Goal: Task Accomplishment & Management: Complete application form

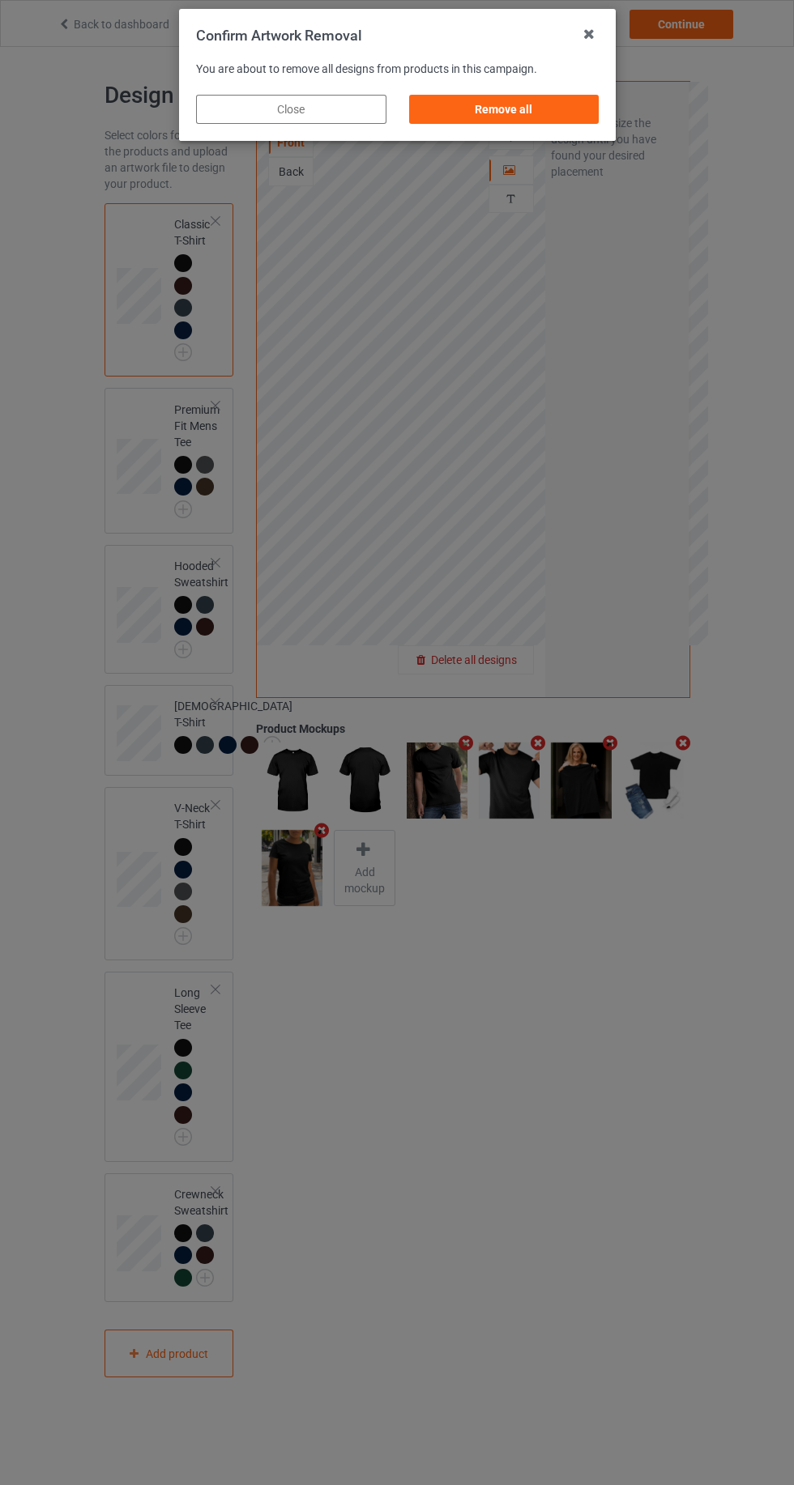
click at [465, 97] on div "Remove all" at bounding box center [503, 109] width 190 height 29
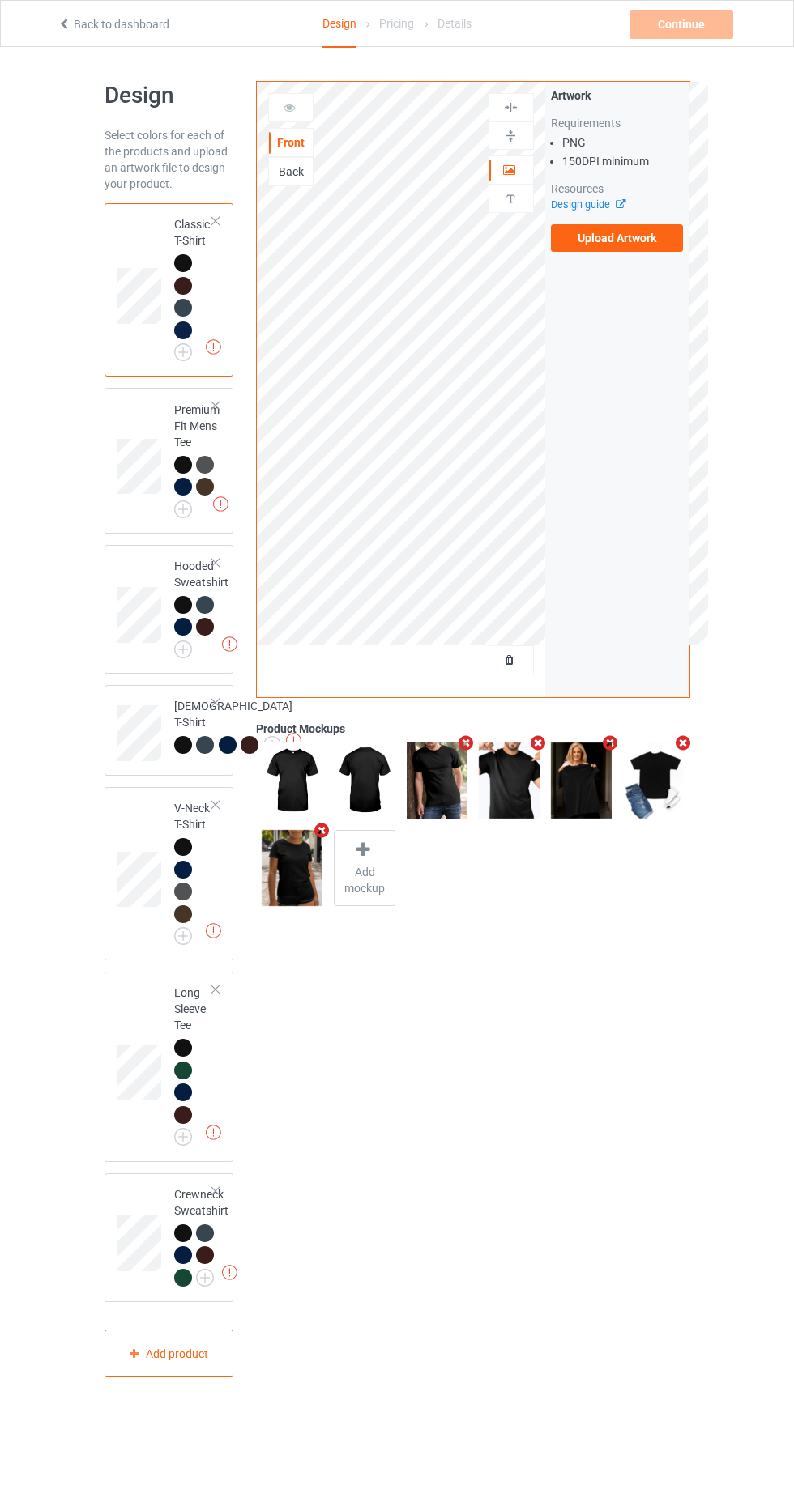
click at [598, 235] on label "Upload Artwork" at bounding box center [617, 238] width 133 height 28
click at [0, 0] on input "Upload Artwork" at bounding box center [0, 0] width 0 height 0
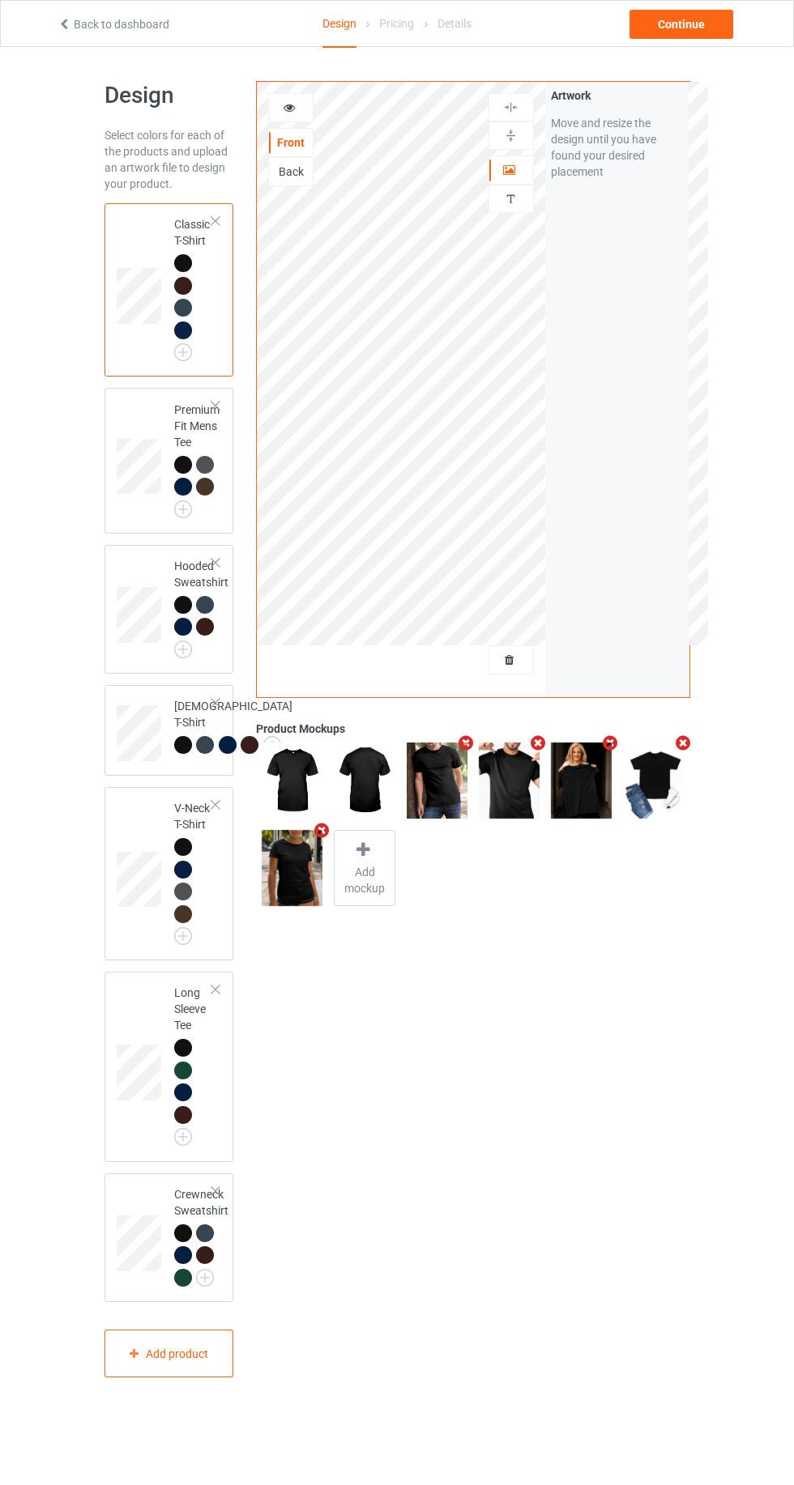
click at [516, 162] on icon at bounding box center [510, 167] width 14 height 11
click at [685, 23] on div "Continue" at bounding box center [681, 24] width 104 height 29
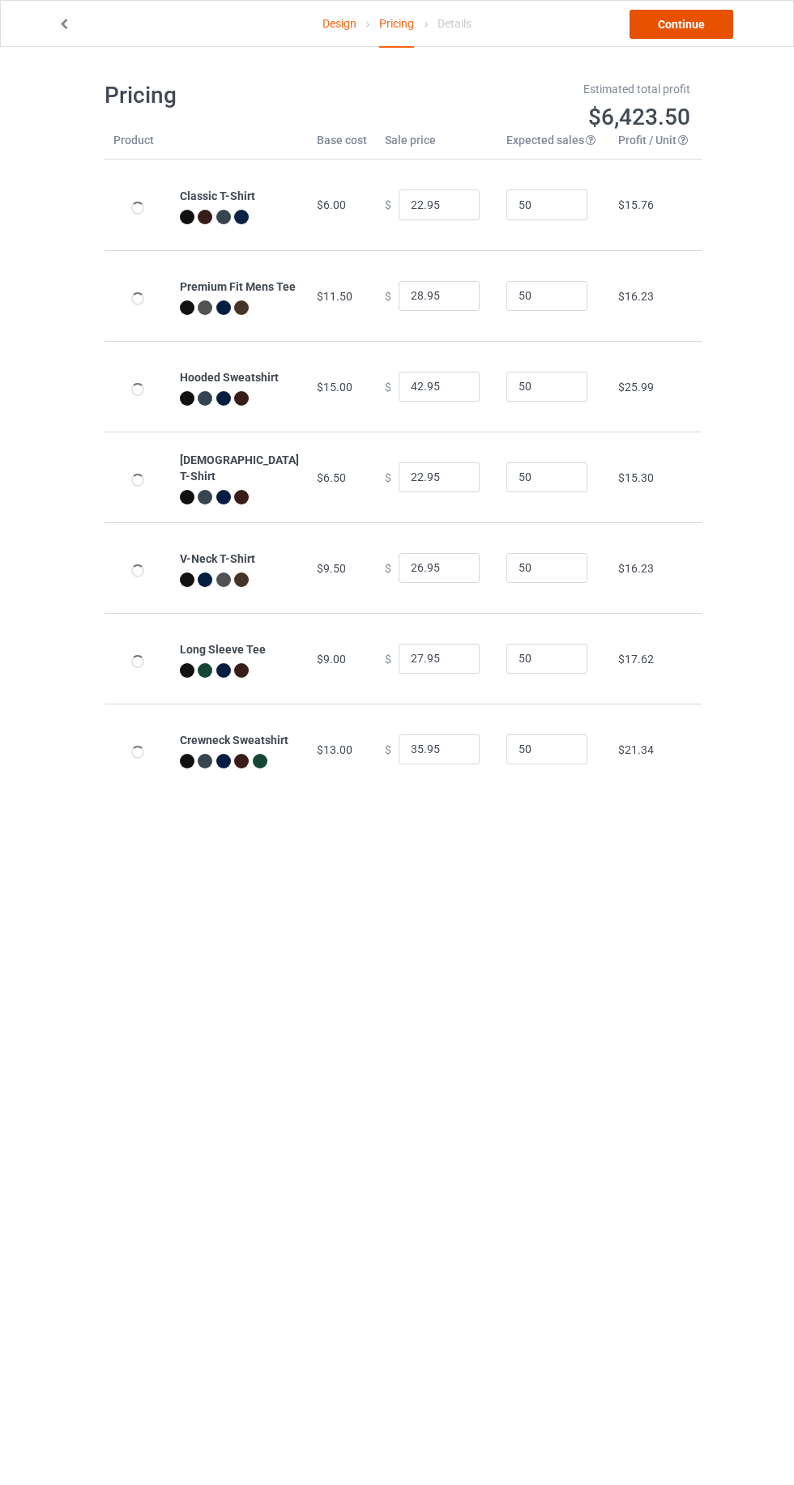
click at [706, 38] on link "Continue" at bounding box center [681, 24] width 104 height 29
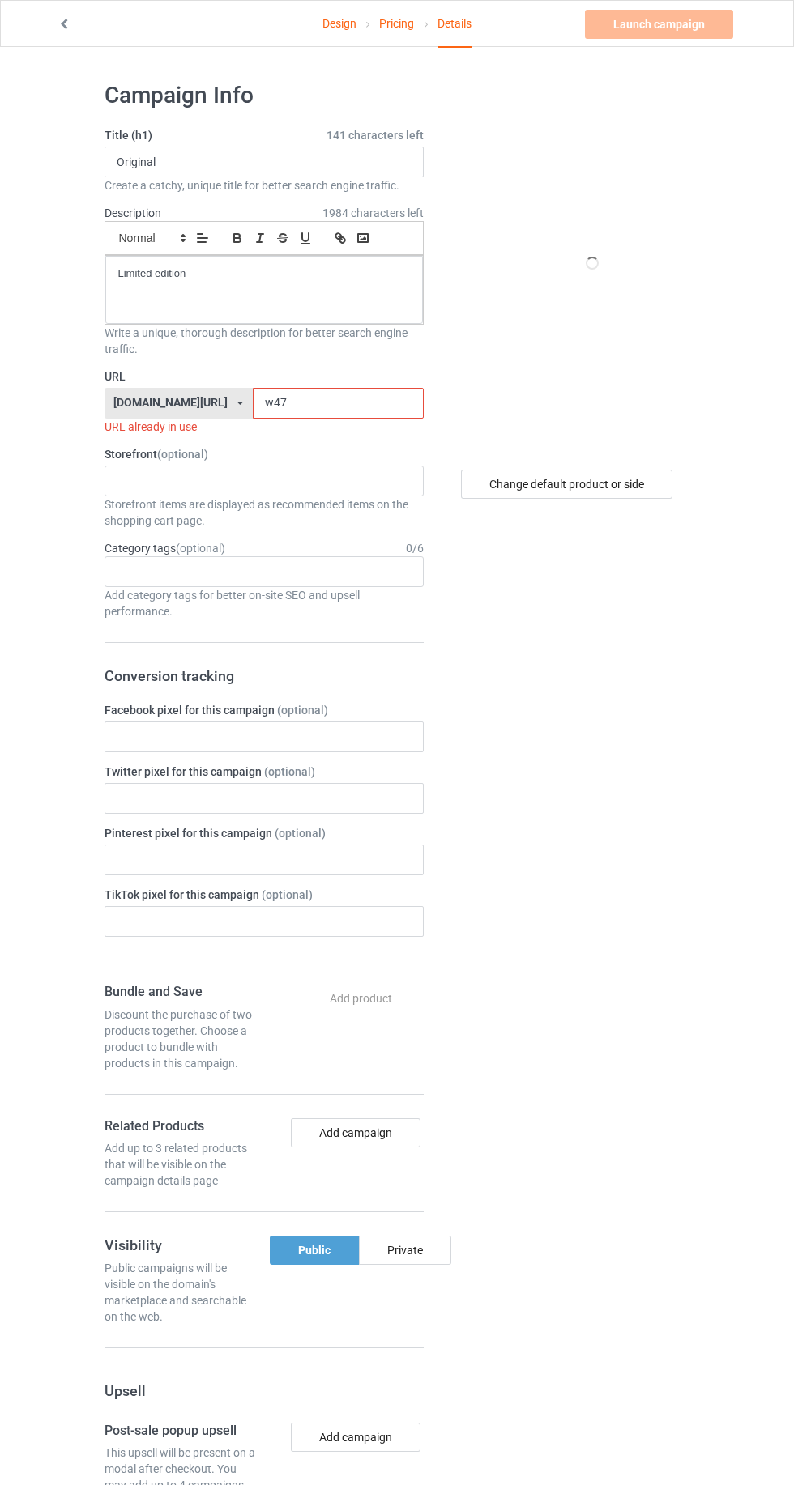
click at [282, 402] on input "w47" at bounding box center [338, 403] width 171 height 31
click at [253, 394] on input "w47" at bounding box center [338, 403] width 171 height 31
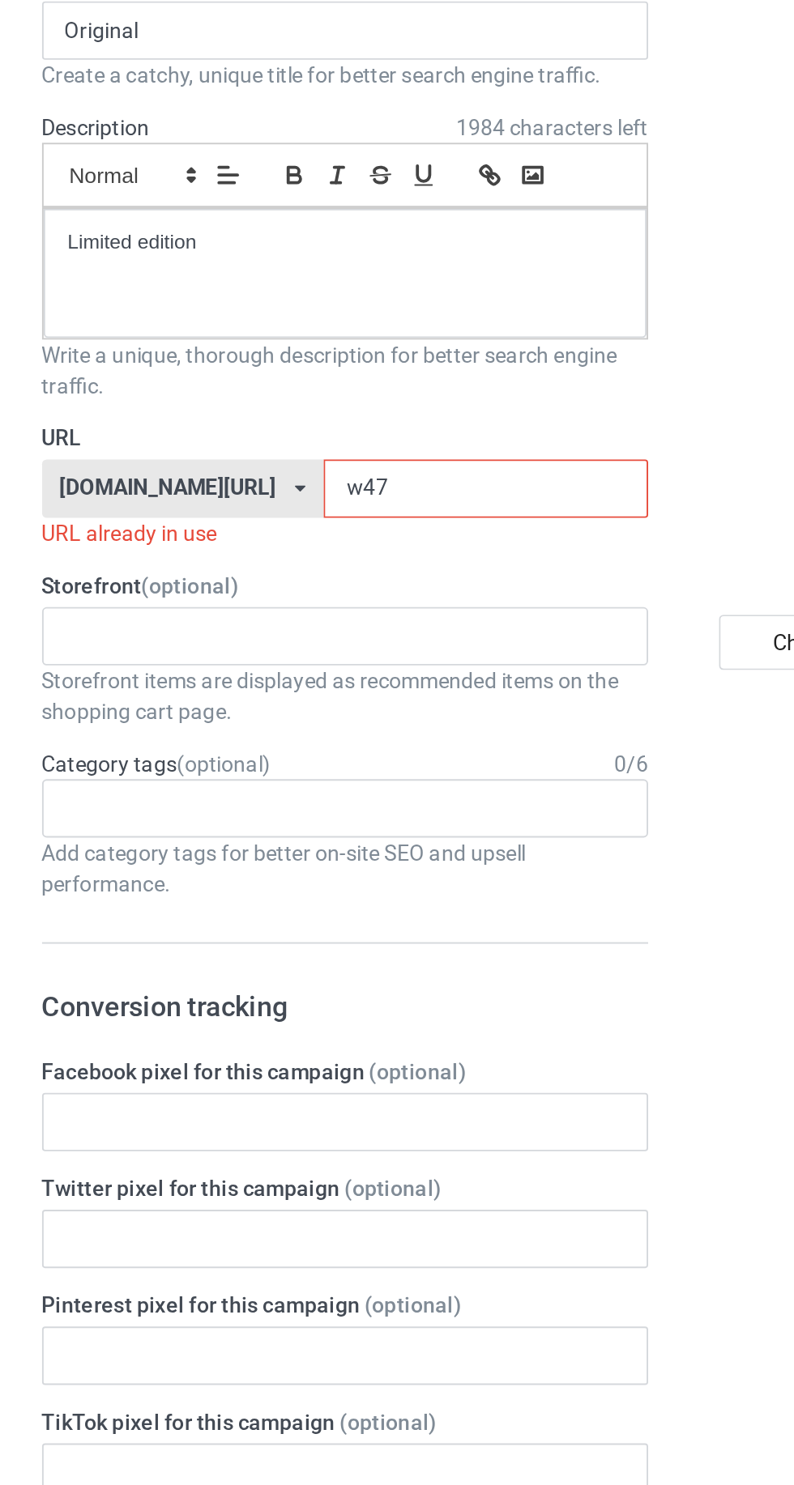
click at [253, 403] on input "w47" at bounding box center [338, 403] width 171 height 31
click at [253, 399] on input "w47" at bounding box center [338, 403] width 171 height 31
click at [253, 395] on input "w47" at bounding box center [338, 403] width 171 height 31
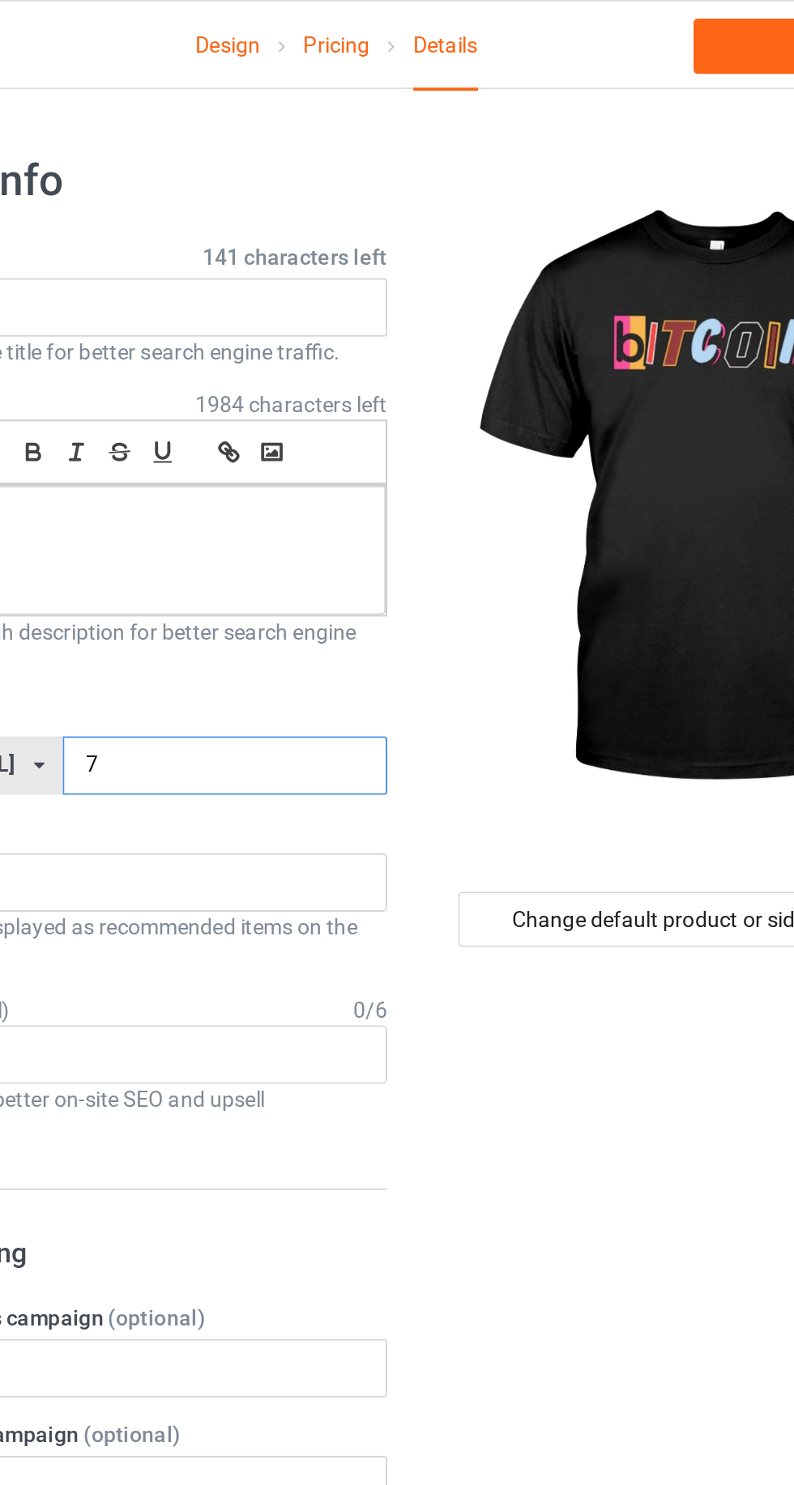
type input "67"
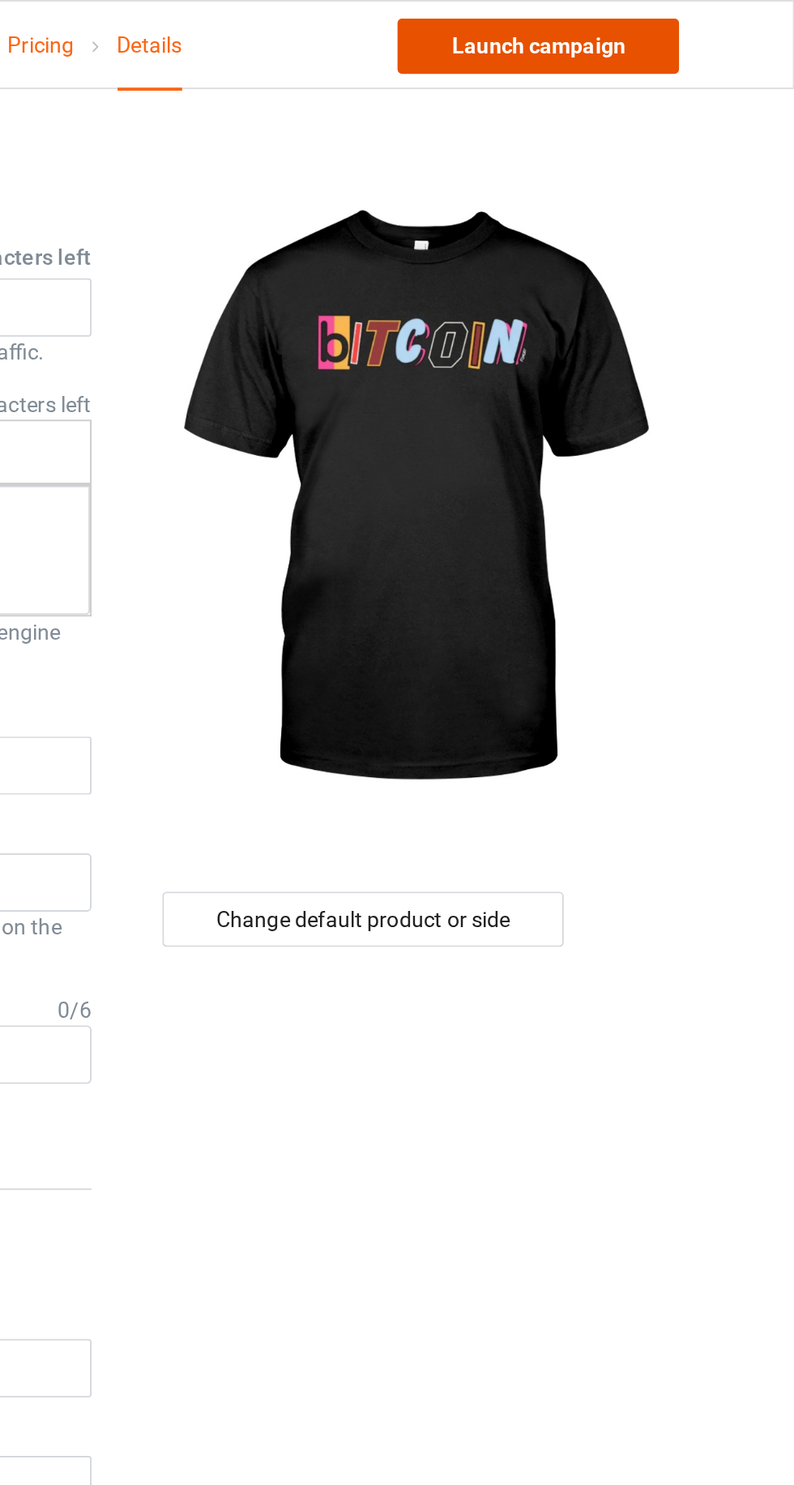
click at [620, 28] on link "Launch campaign" at bounding box center [659, 24] width 148 height 29
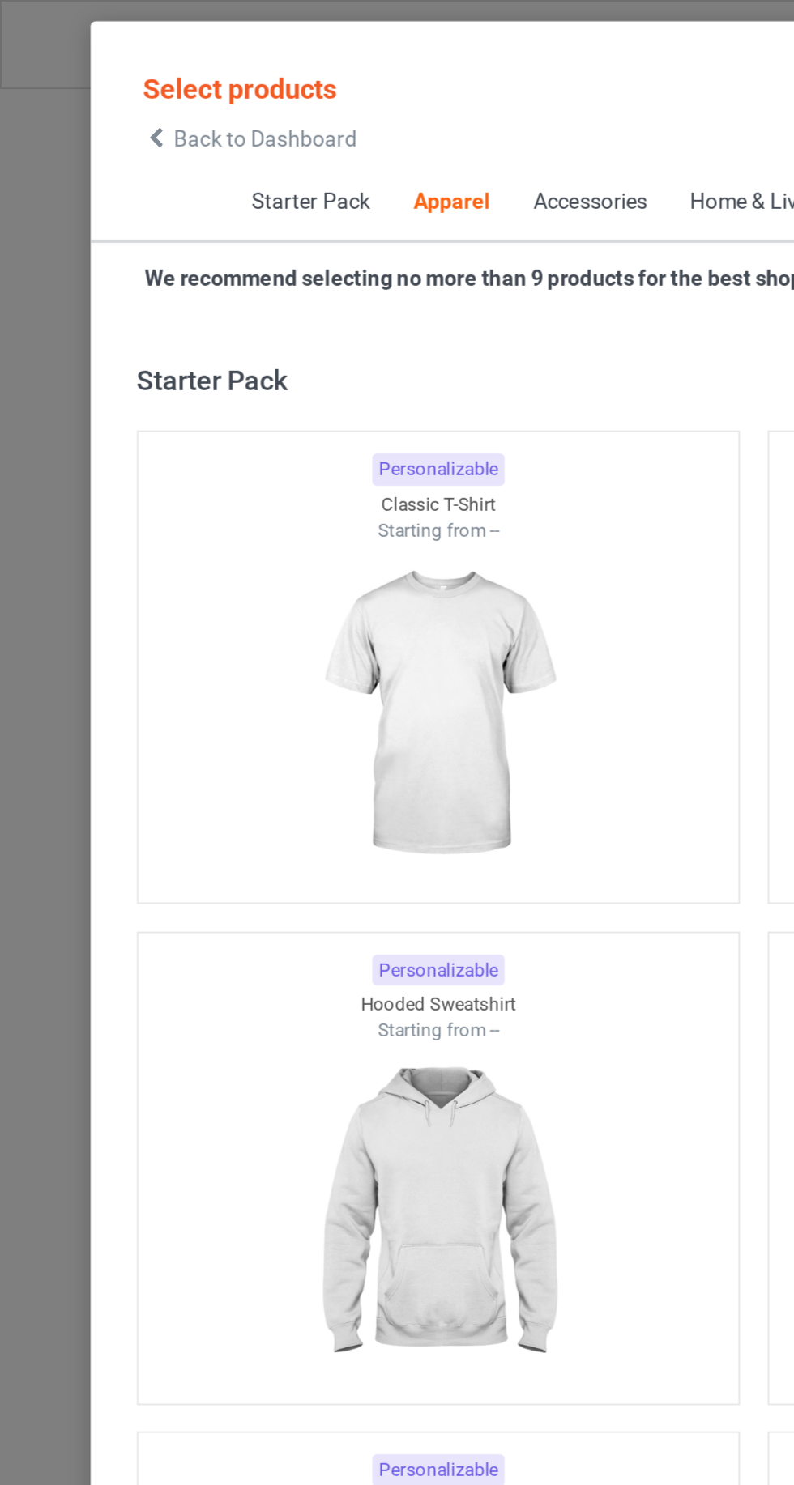
scroll to position [867, 0]
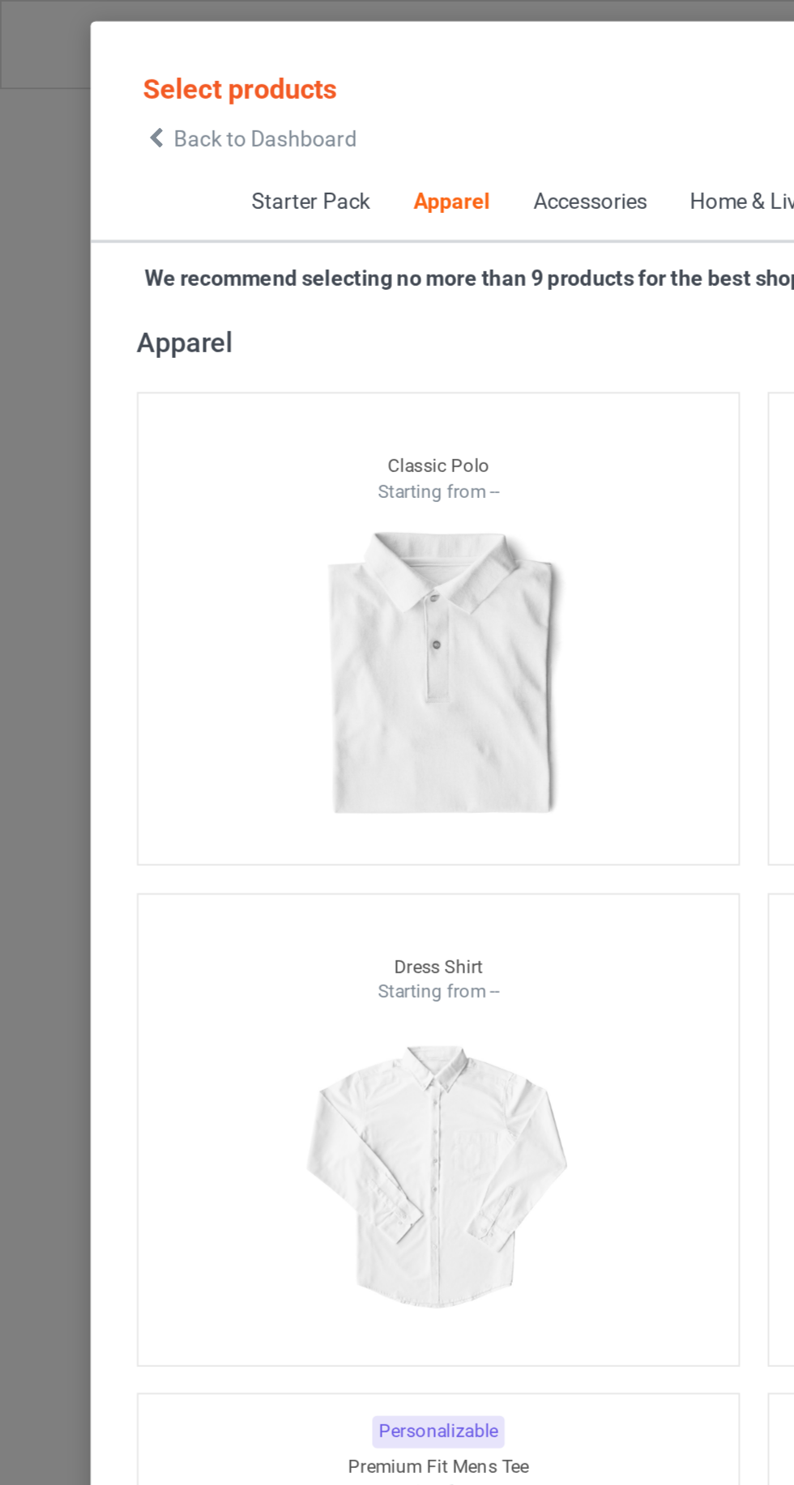
click at [86, 77] on icon at bounding box center [82, 72] width 14 height 11
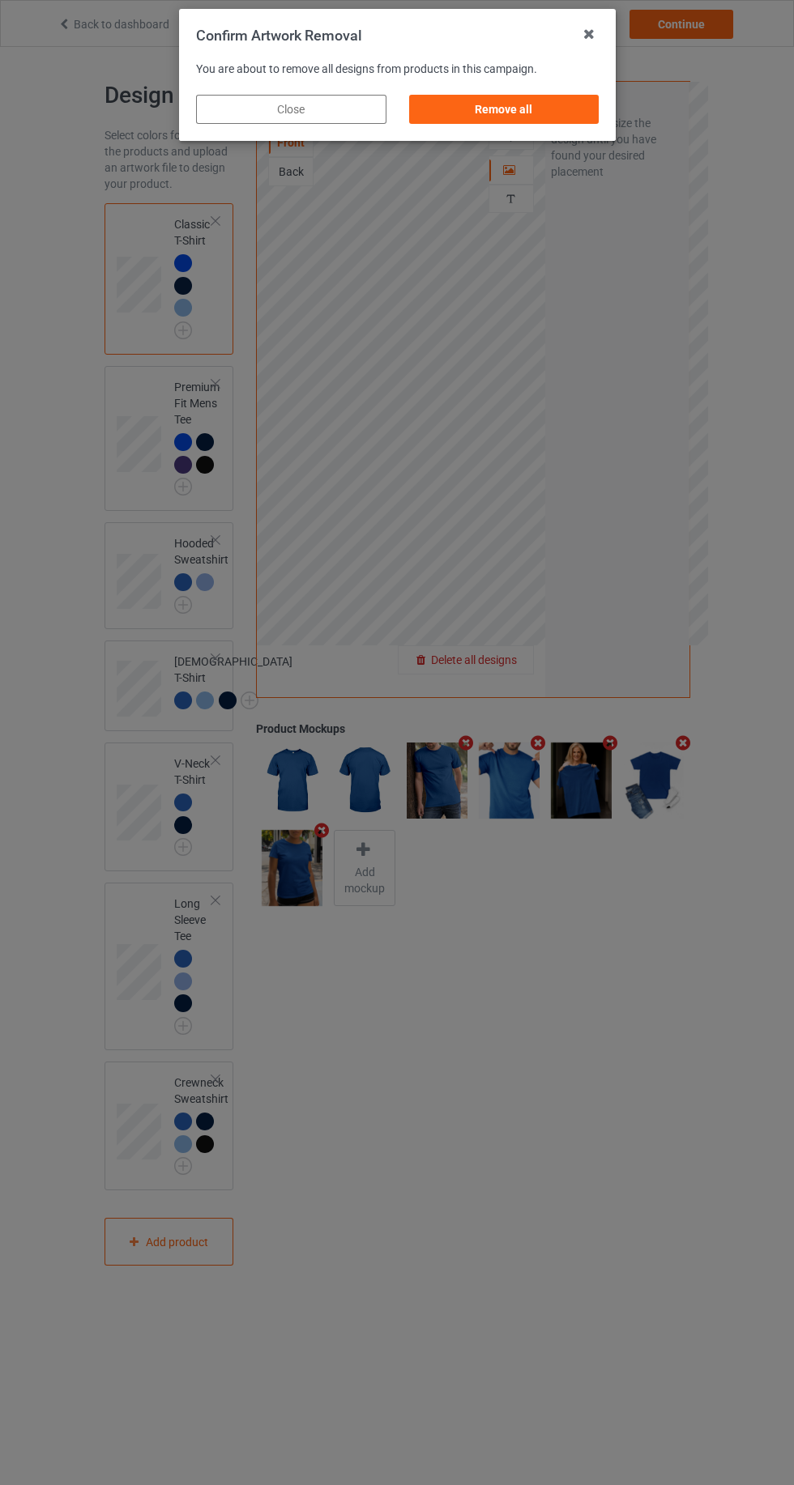
click at [530, 114] on div "Remove all" at bounding box center [503, 109] width 190 height 29
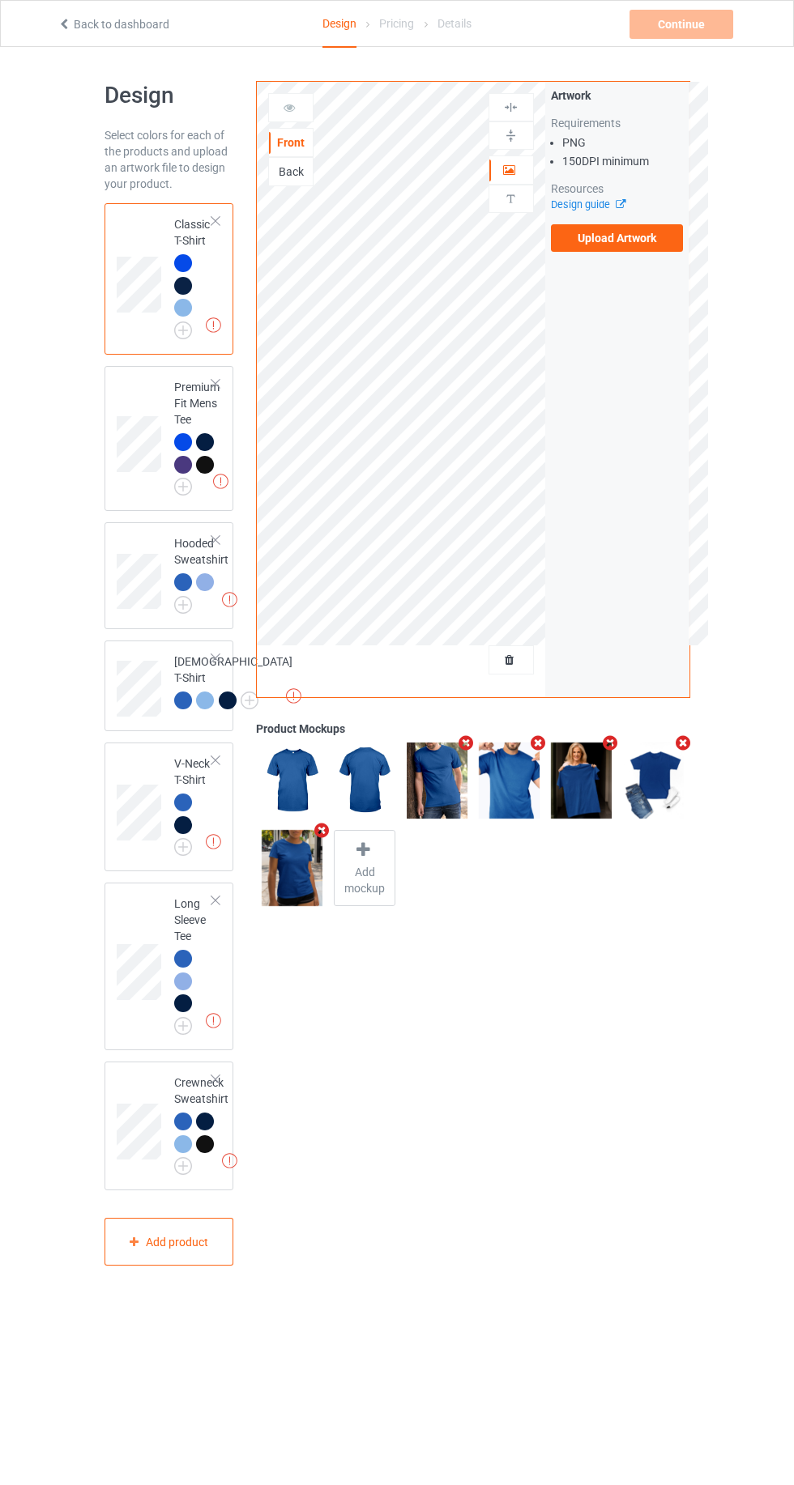
click at [630, 238] on label "Upload Artwork" at bounding box center [617, 238] width 133 height 28
click at [0, 0] on input "Upload Artwork" at bounding box center [0, 0] width 0 height 0
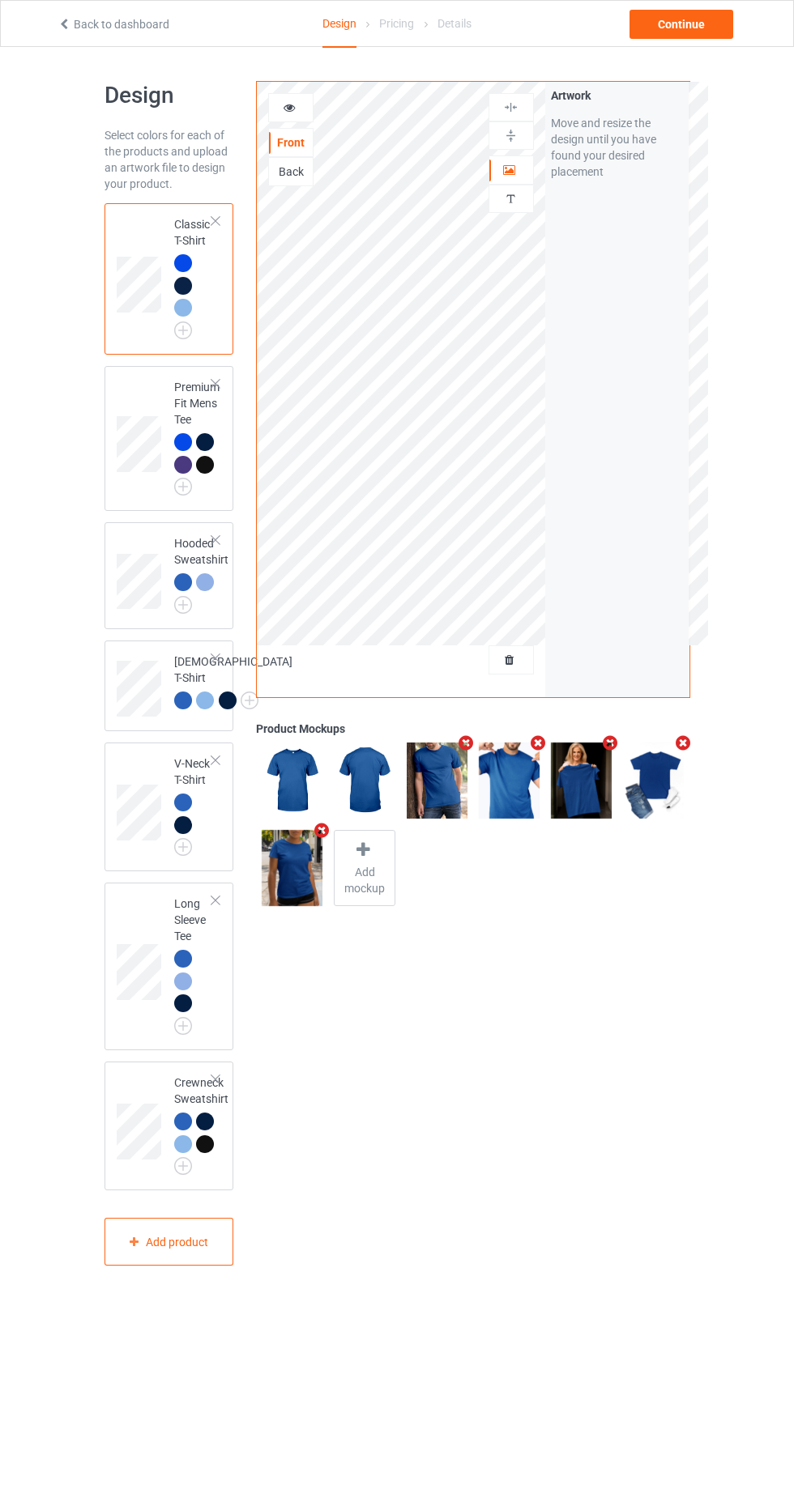
click at [0, 0] on img at bounding box center [0, 0] width 0 height 0
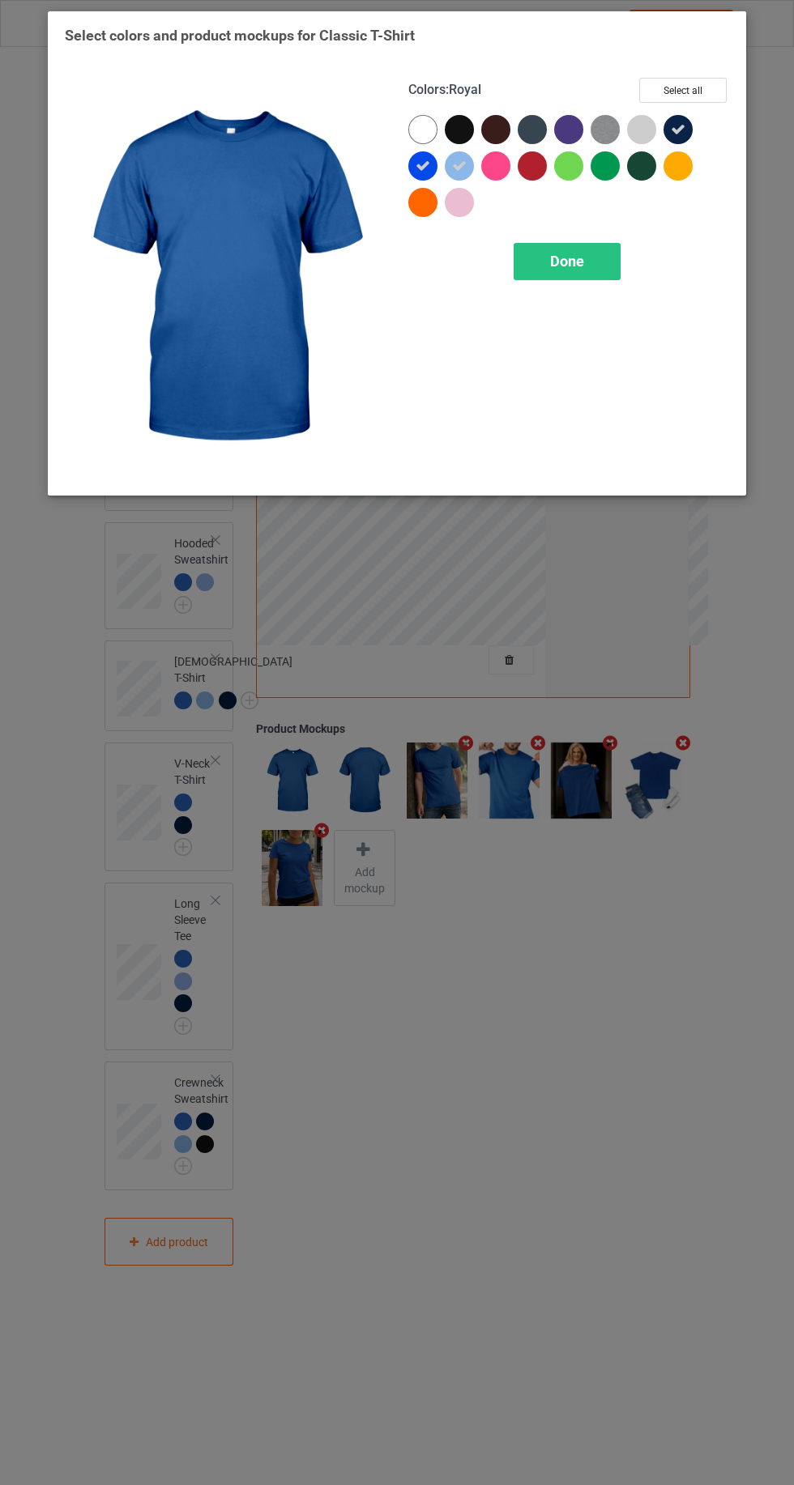
click at [691, 132] on div at bounding box center [677, 129] width 29 height 29
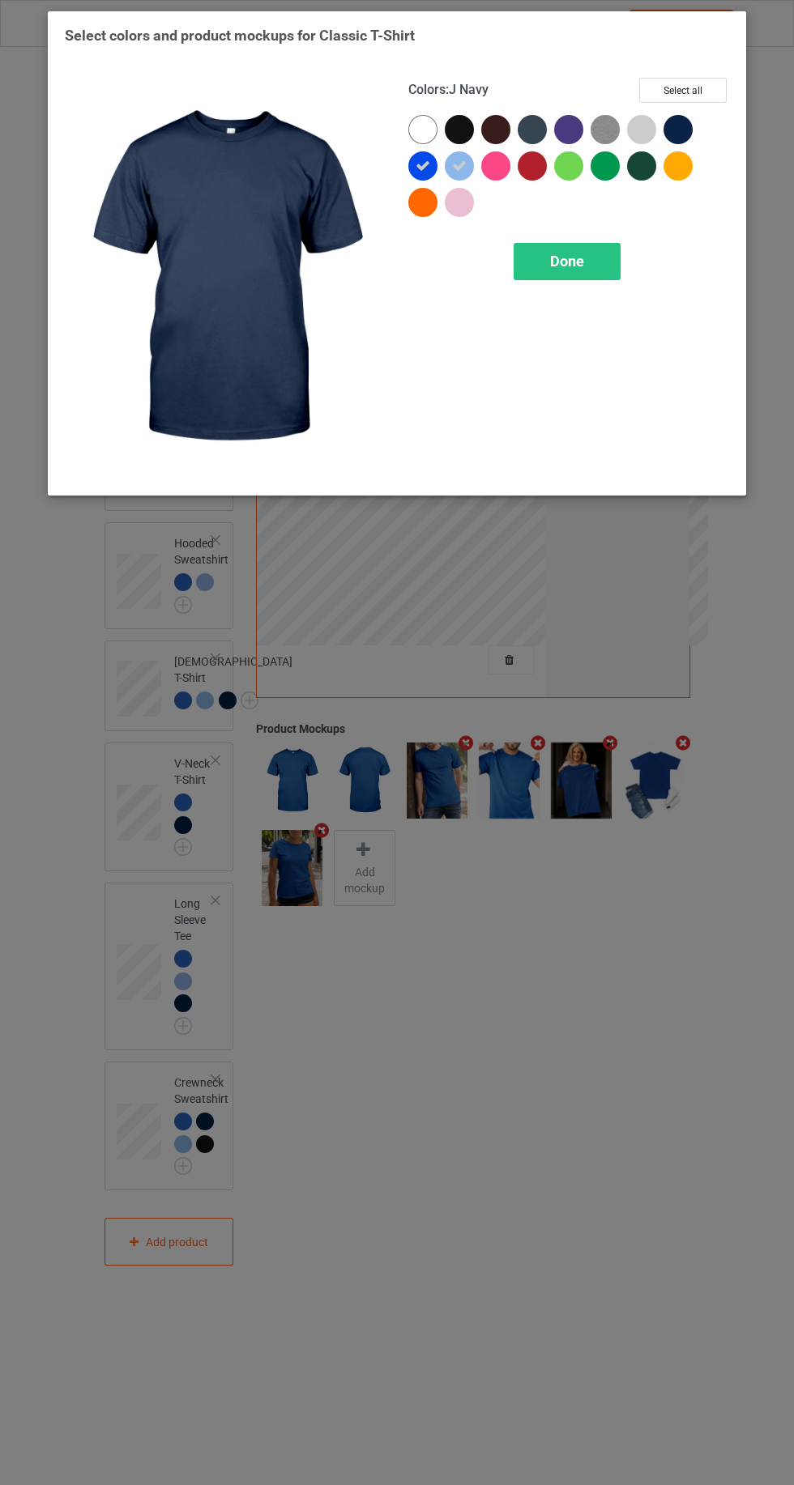
click at [415, 165] on icon at bounding box center [422, 166] width 15 height 15
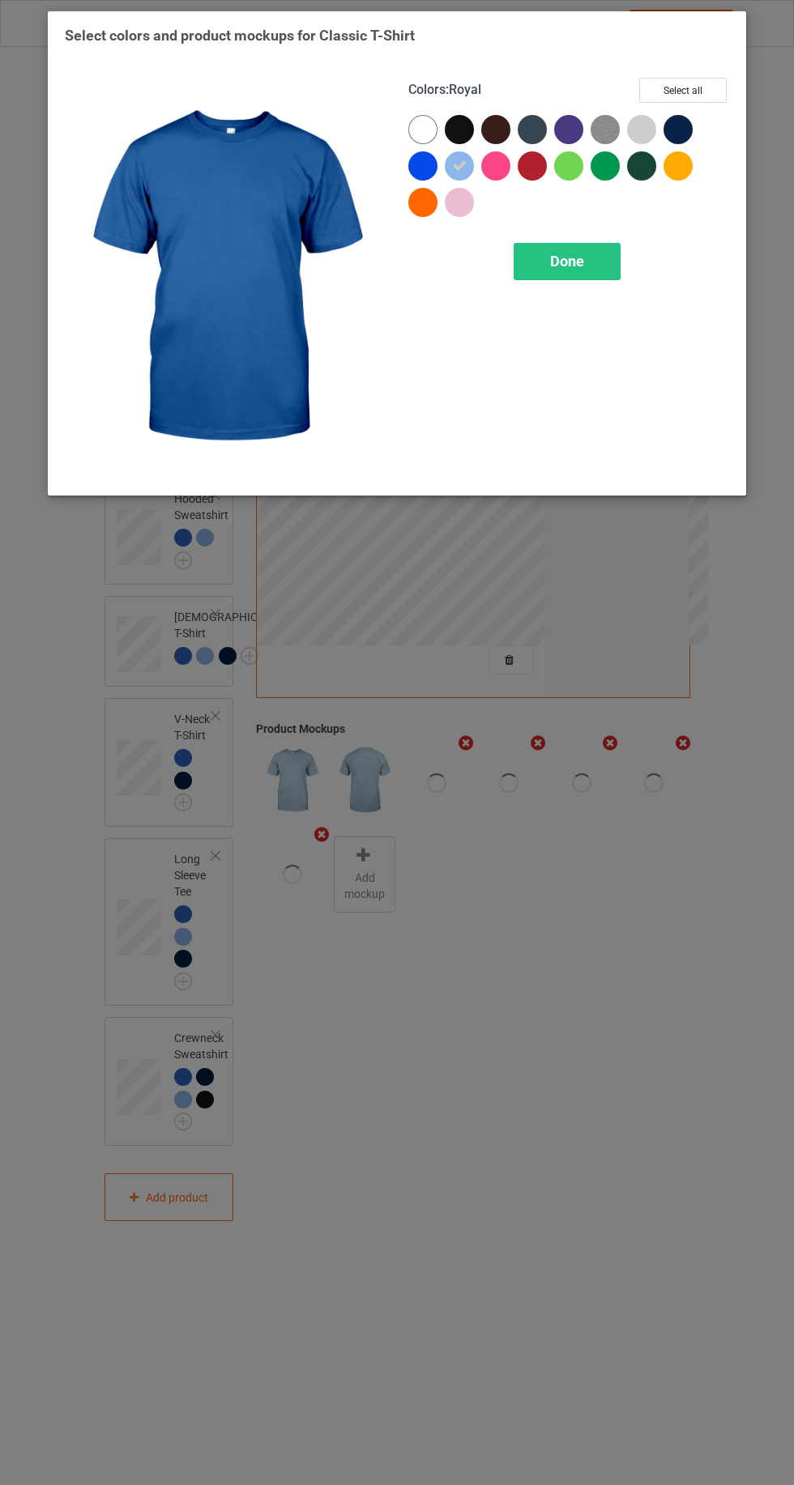
click at [419, 160] on div at bounding box center [422, 165] width 29 height 29
click at [548, 266] on div "Done" at bounding box center [566, 261] width 107 height 37
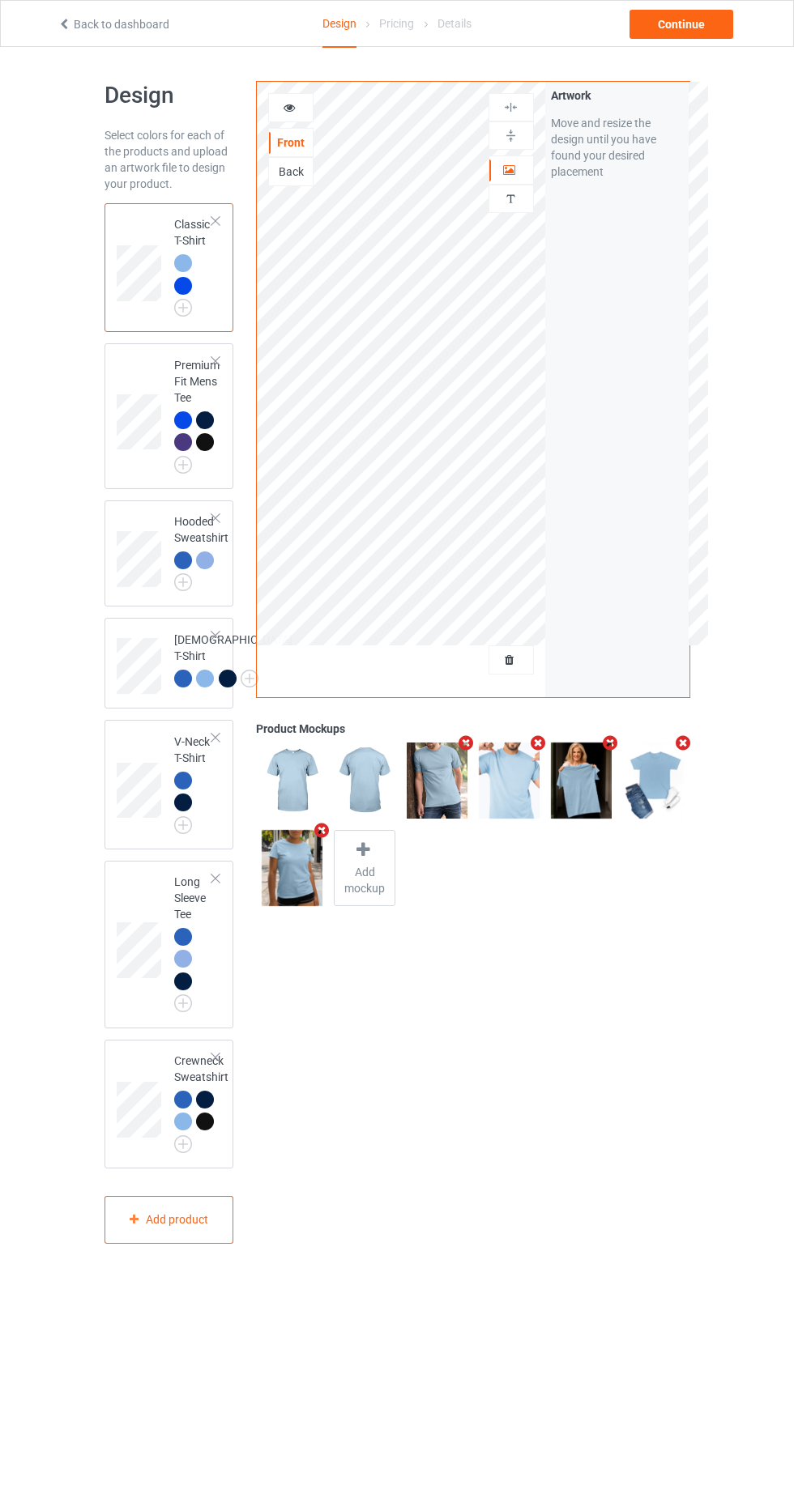
click at [0, 0] on img at bounding box center [0, 0] width 0 height 0
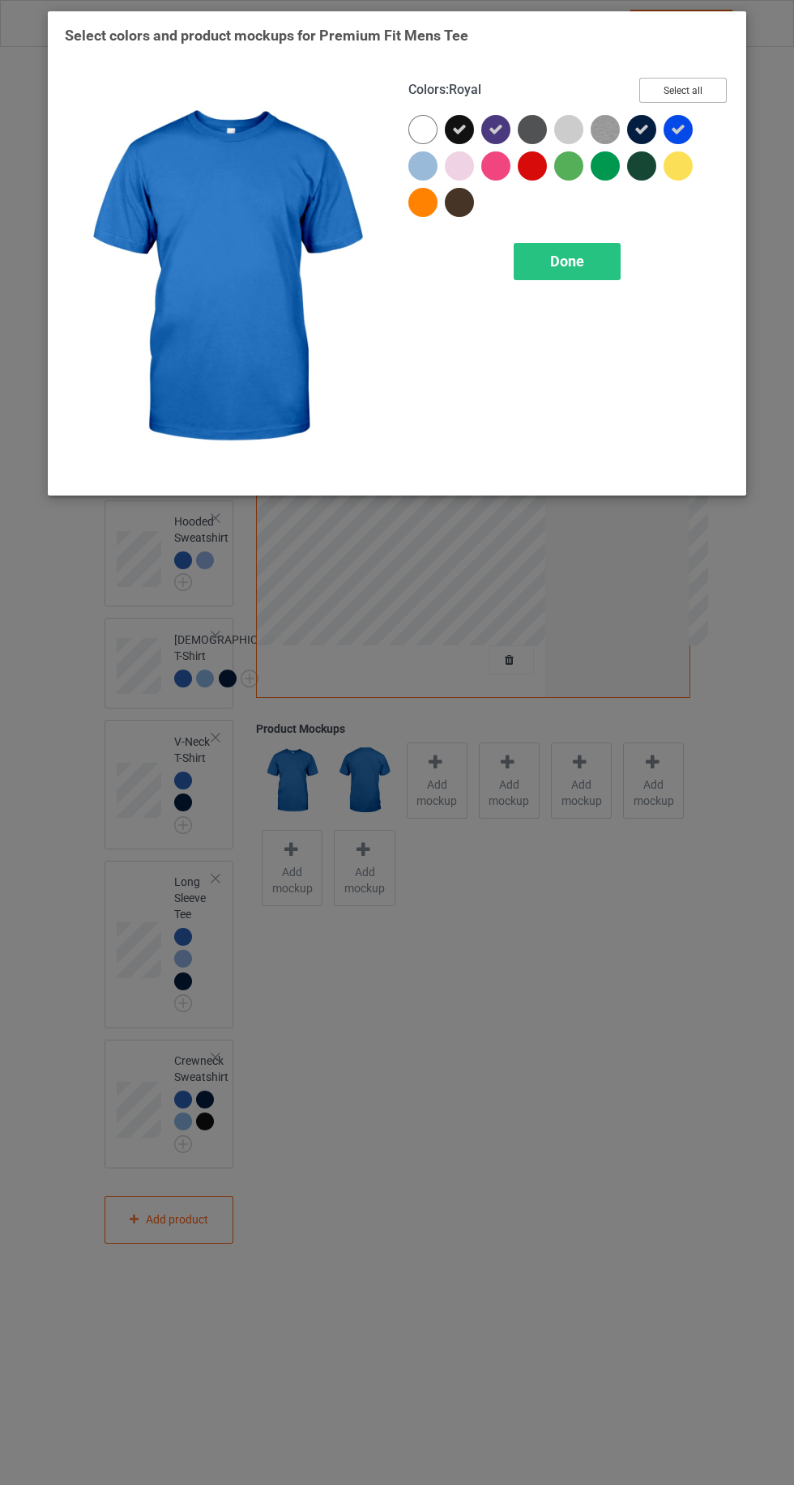
click at [700, 91] on button "Select all" at bounding box center [682, 90] width 87 height 25
click at [689, 101] on button "Reset to Default" at bounding box center [667, 90] width 117 height 25
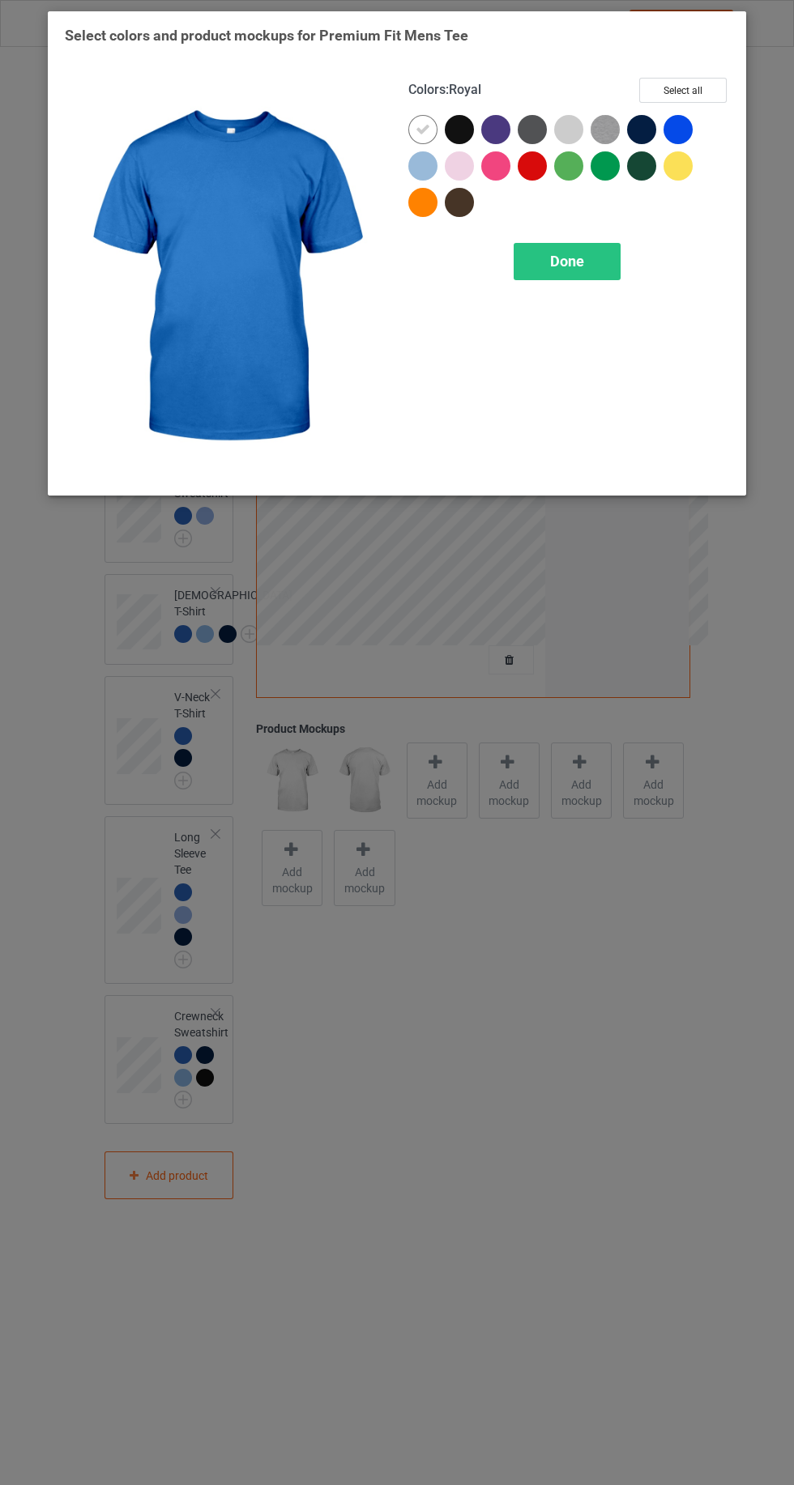
click at [412, 174] on div at bounding box center [422, 165] width 29 height 29
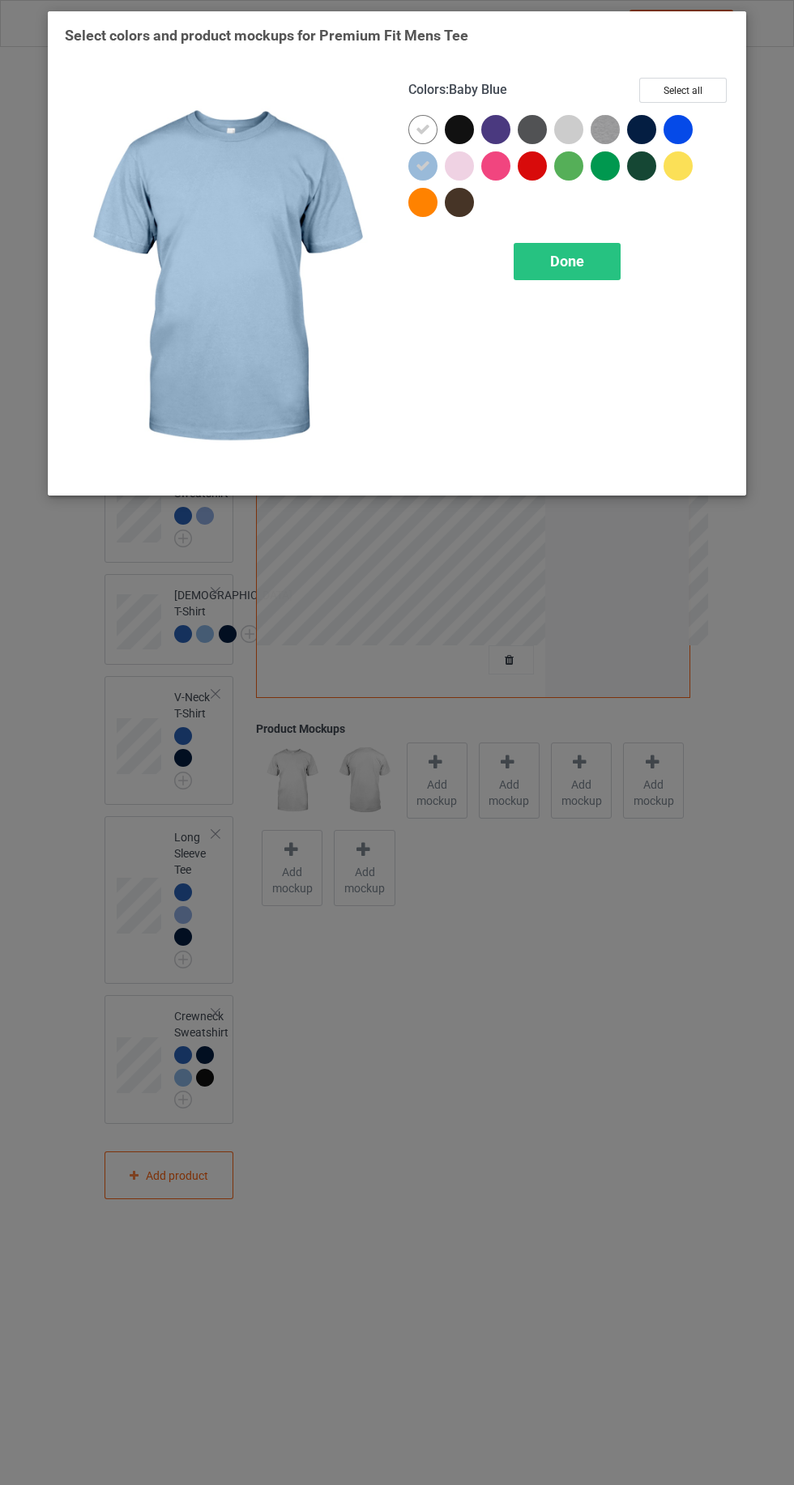
click at [678, 120] on div at bounding box center [677, 129] width 29 height 29
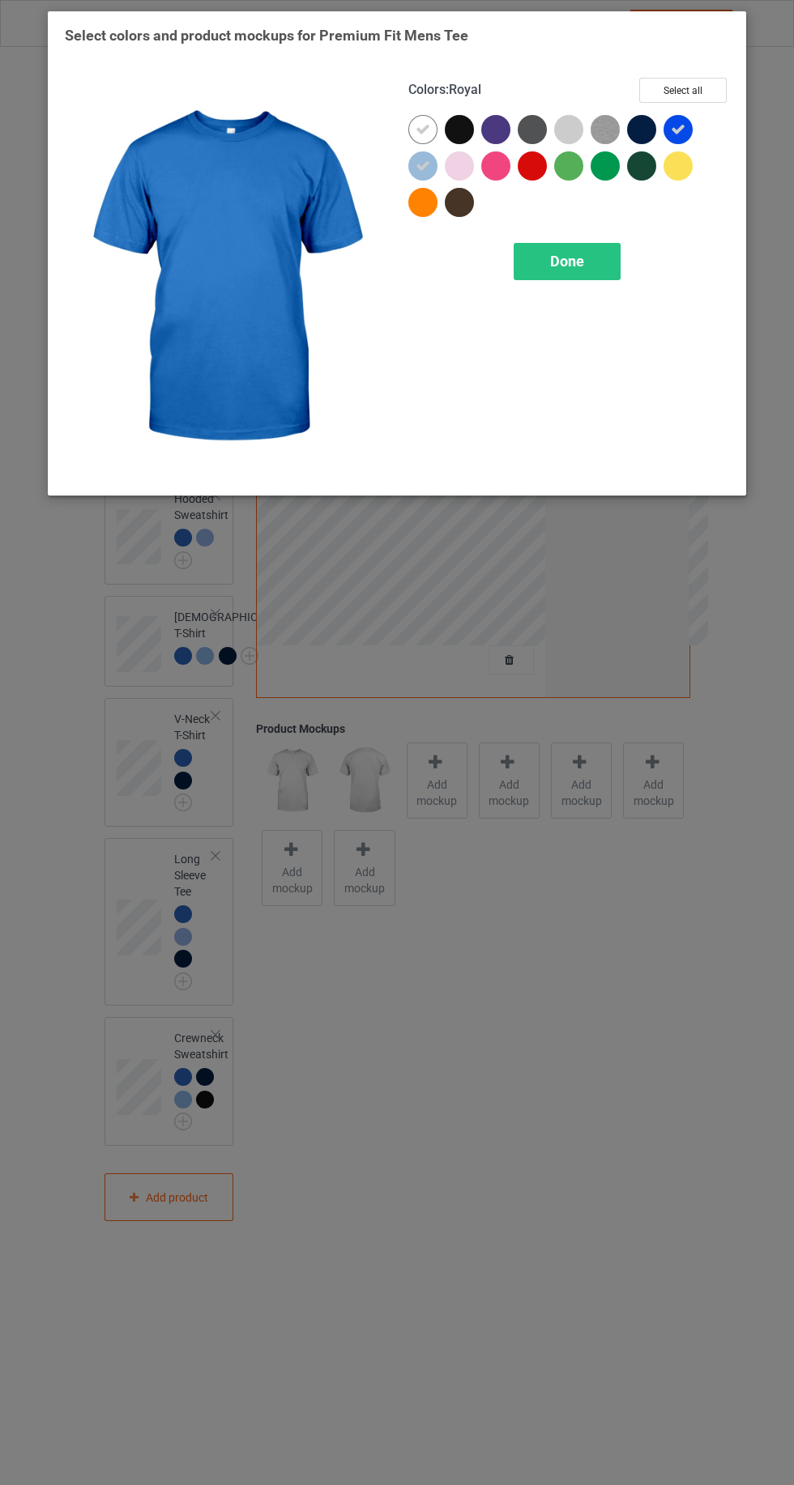
click at [566, 262] on span "Done" at bounding box center [567, 261] width 34 height 17
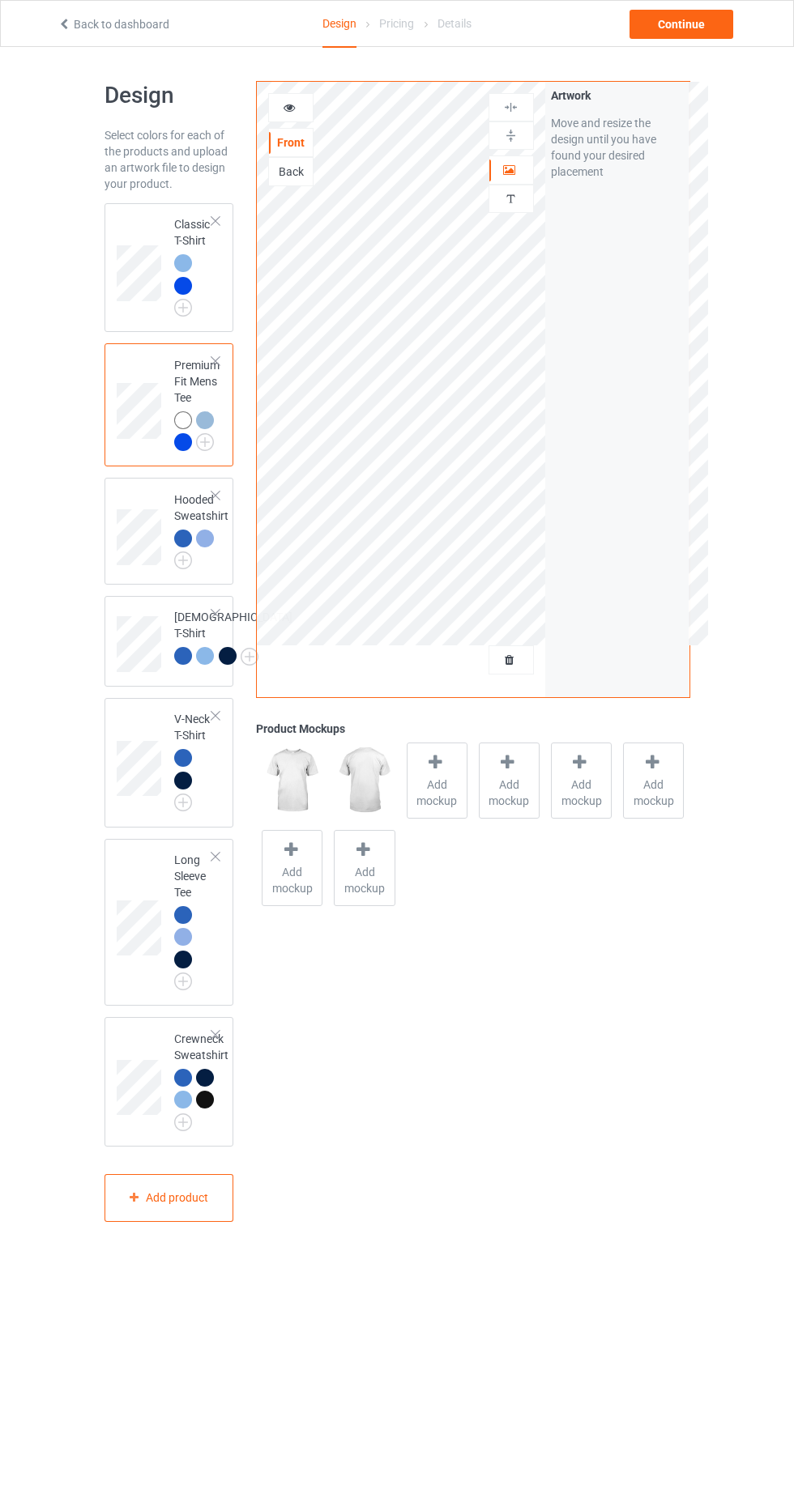
click at [0, 0] on img at bounding box center [0, 0] width 0 height 0
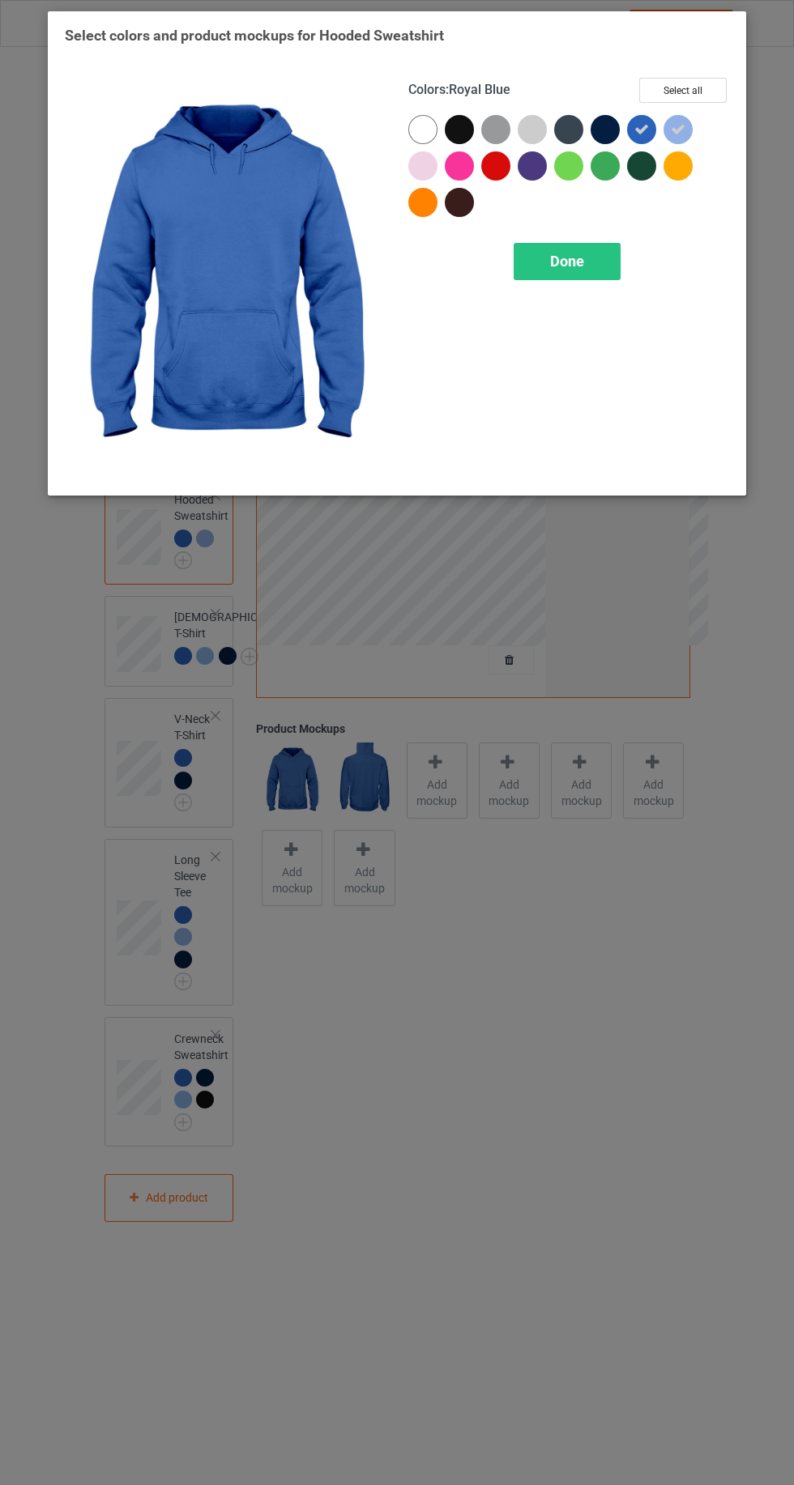
click at [585, 249] on div "Done" at bounding box center [566, 261] width 107 height 37
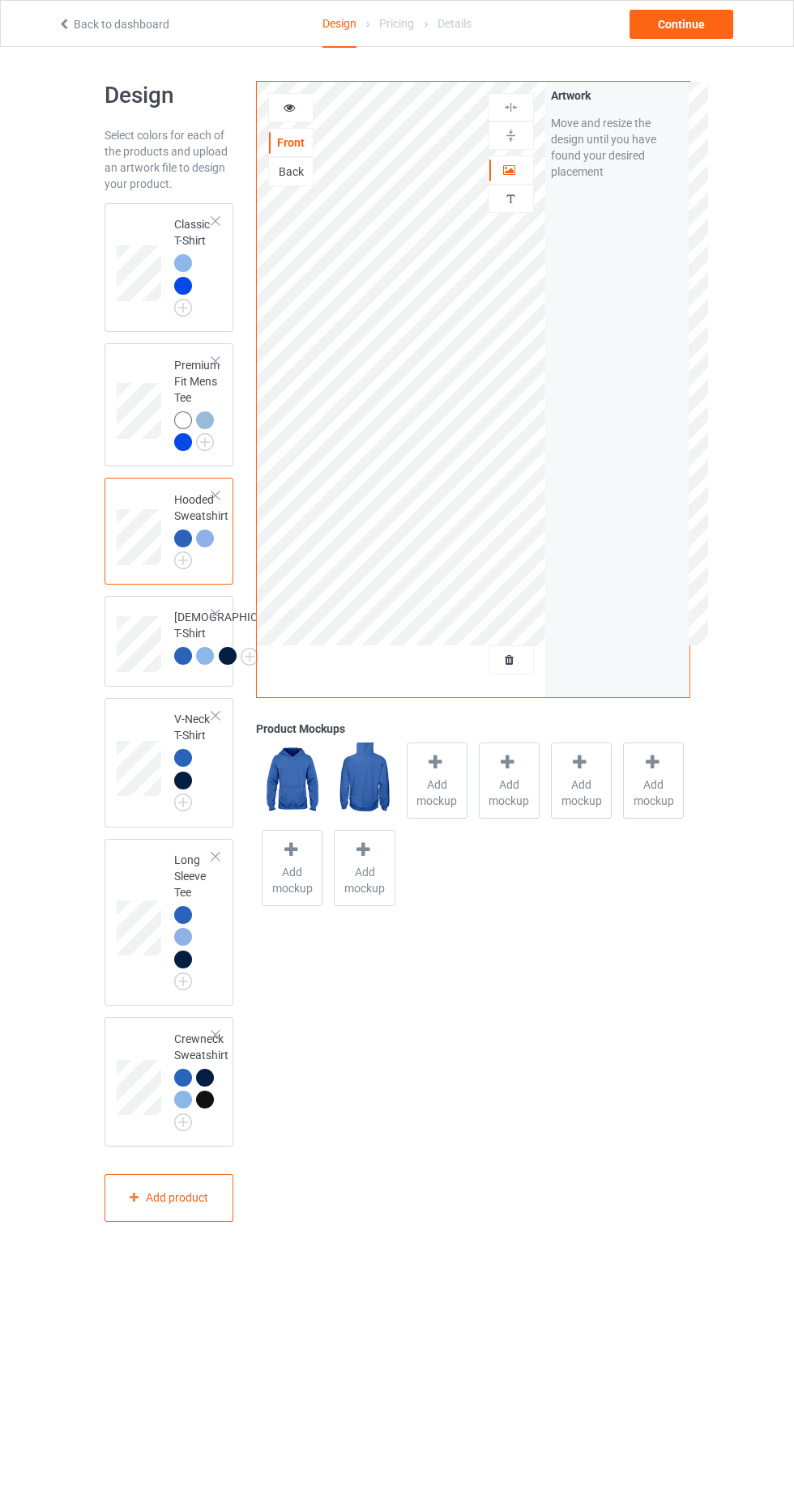
click at [0, 0] on img at bounding box center [0, 0] width 0 height 0
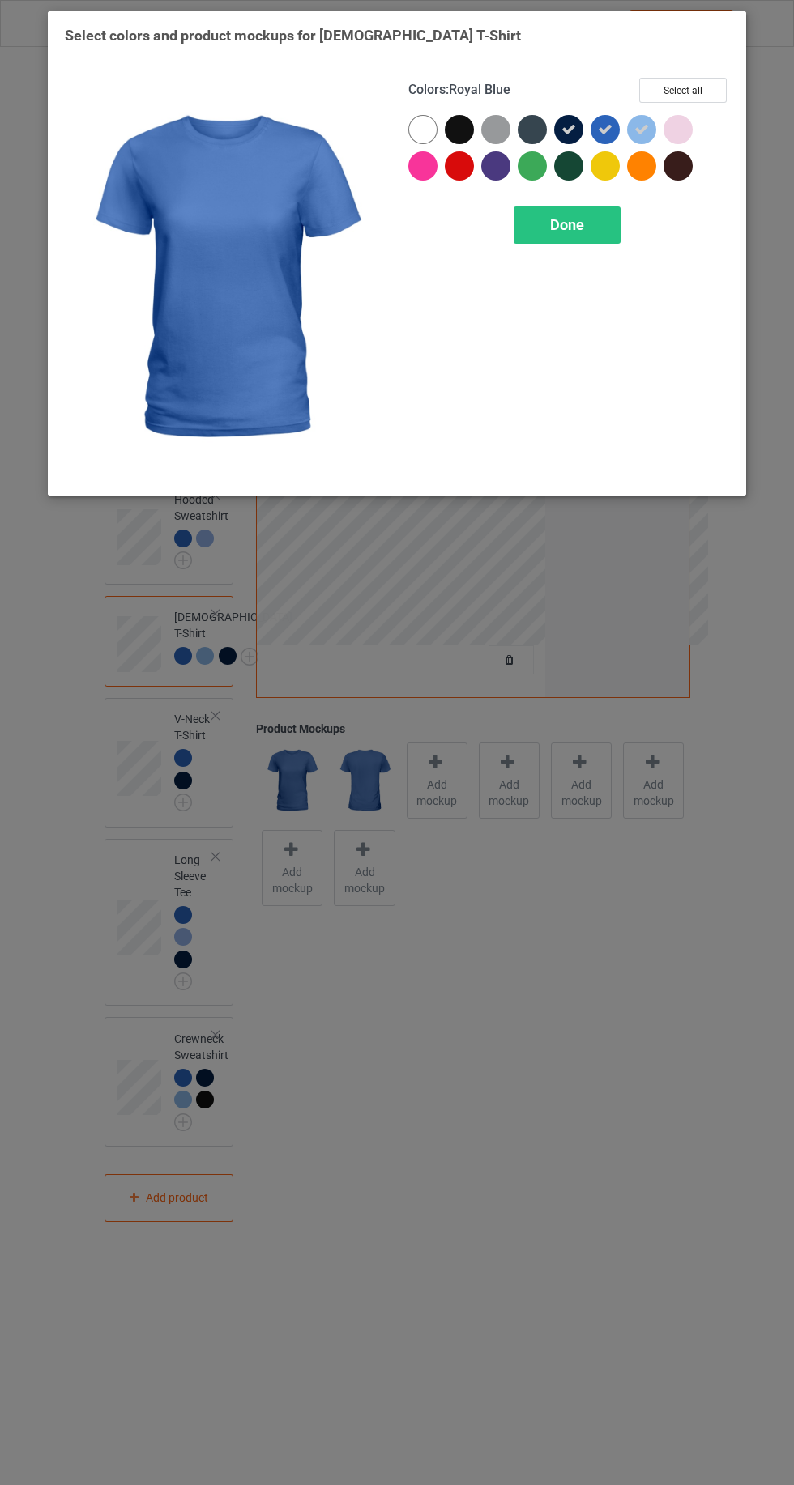
click at [568, 129] on icon at bounding box center [568, 129] width 15 height 15
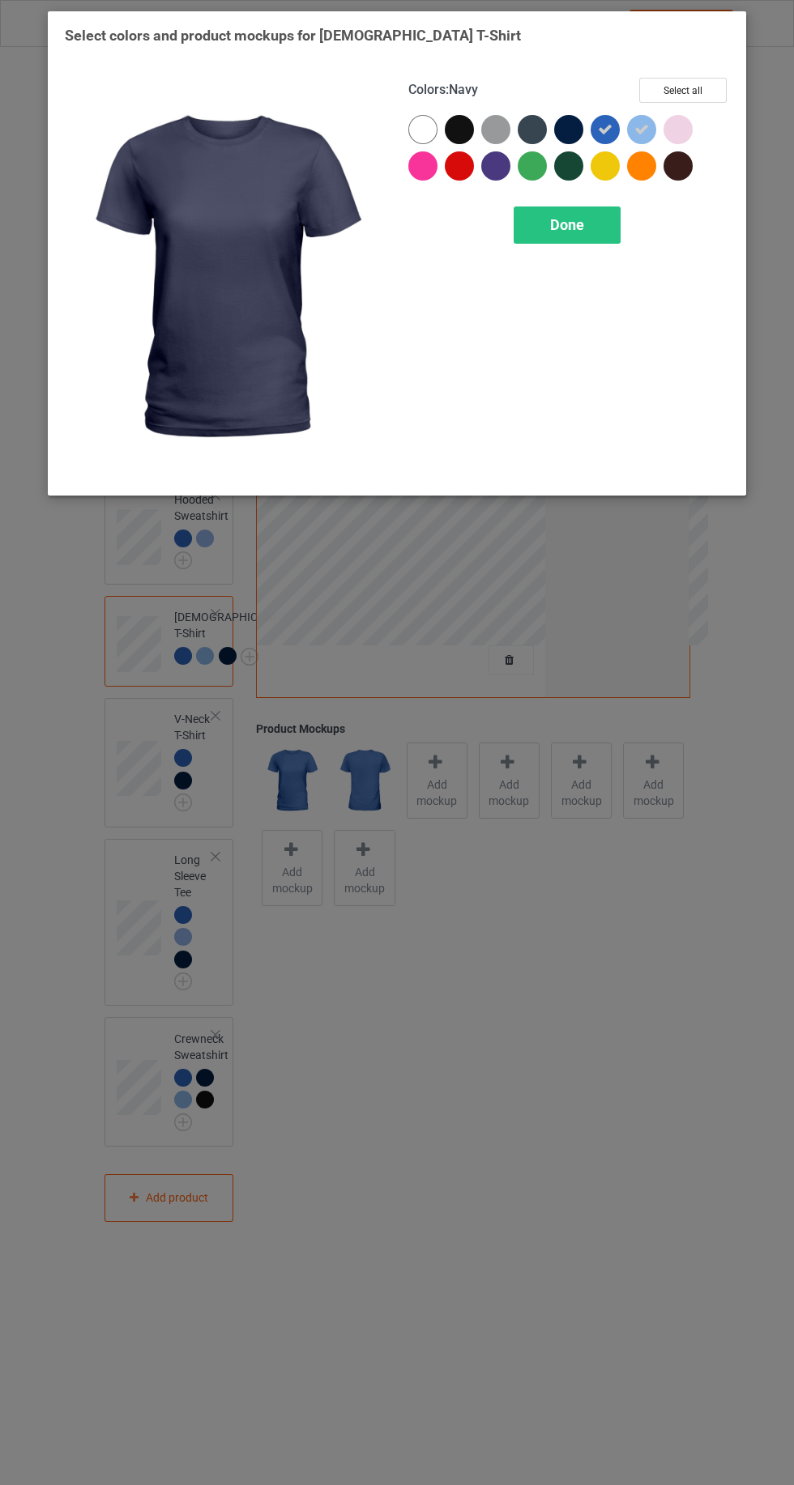
click at [590, 227] on div "Done" at bounding box center [566, 225] width 107 height 37
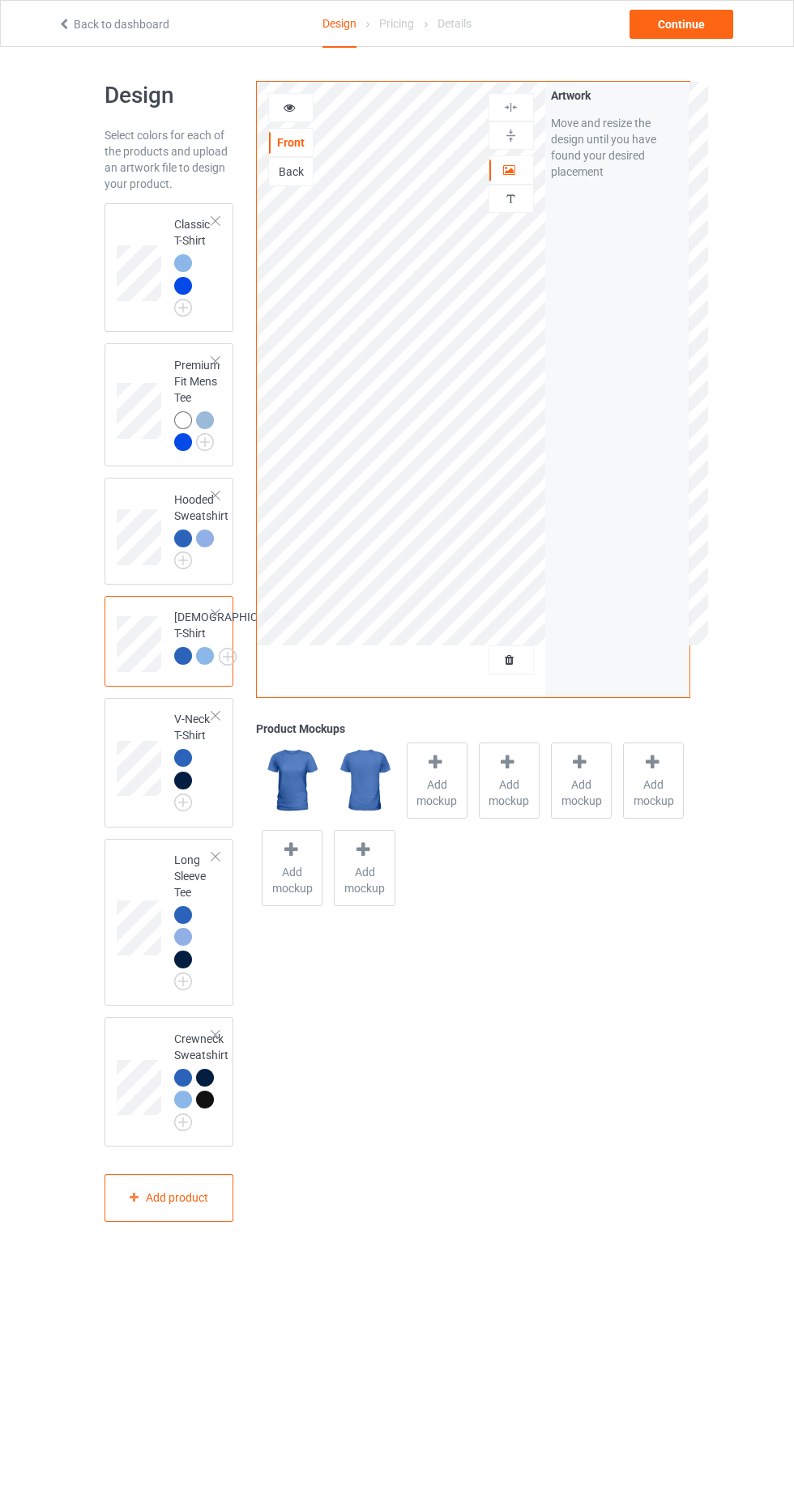
click at [0, 0] on img at bounding box center [0, 0] width 0 height 0
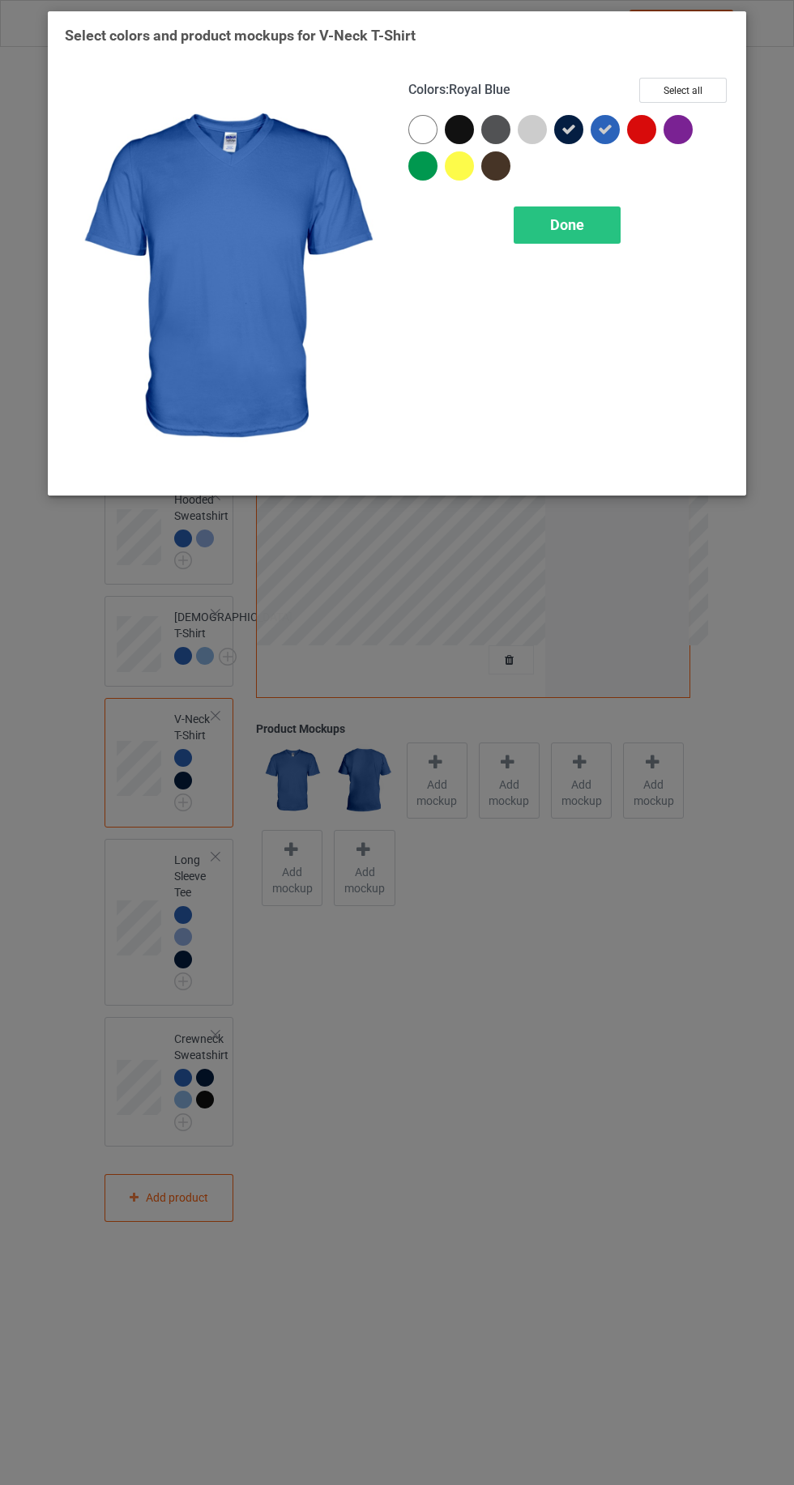
click at [568, 127] on icon at bounding box center [568, 129] width 15 height 15
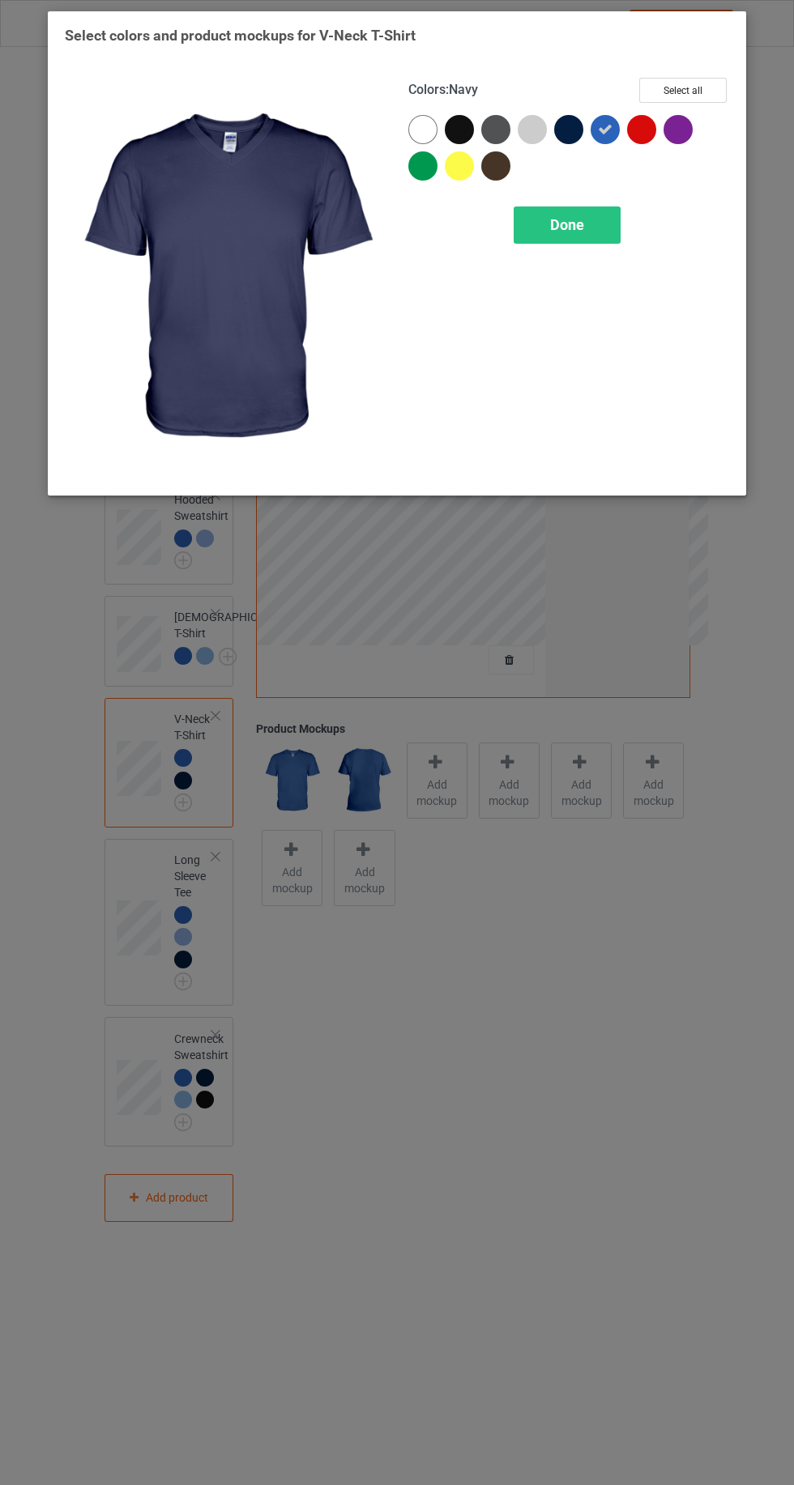
click at [574, 216] on span "Done" at bounding box center [567, 224] width 34 height 17
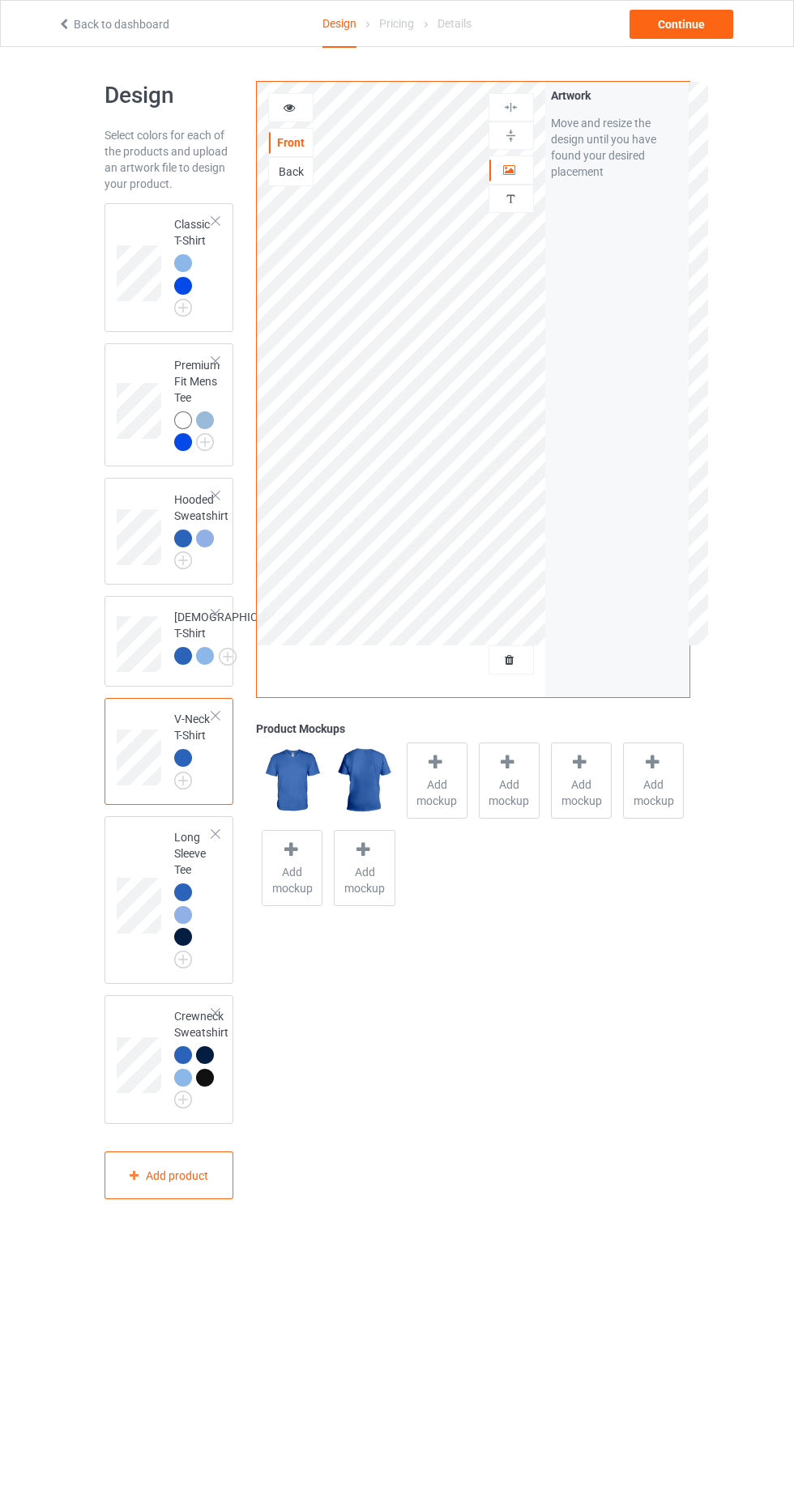
click at [0, 0] on img at bounding box center [0, 0] width 0 height 0
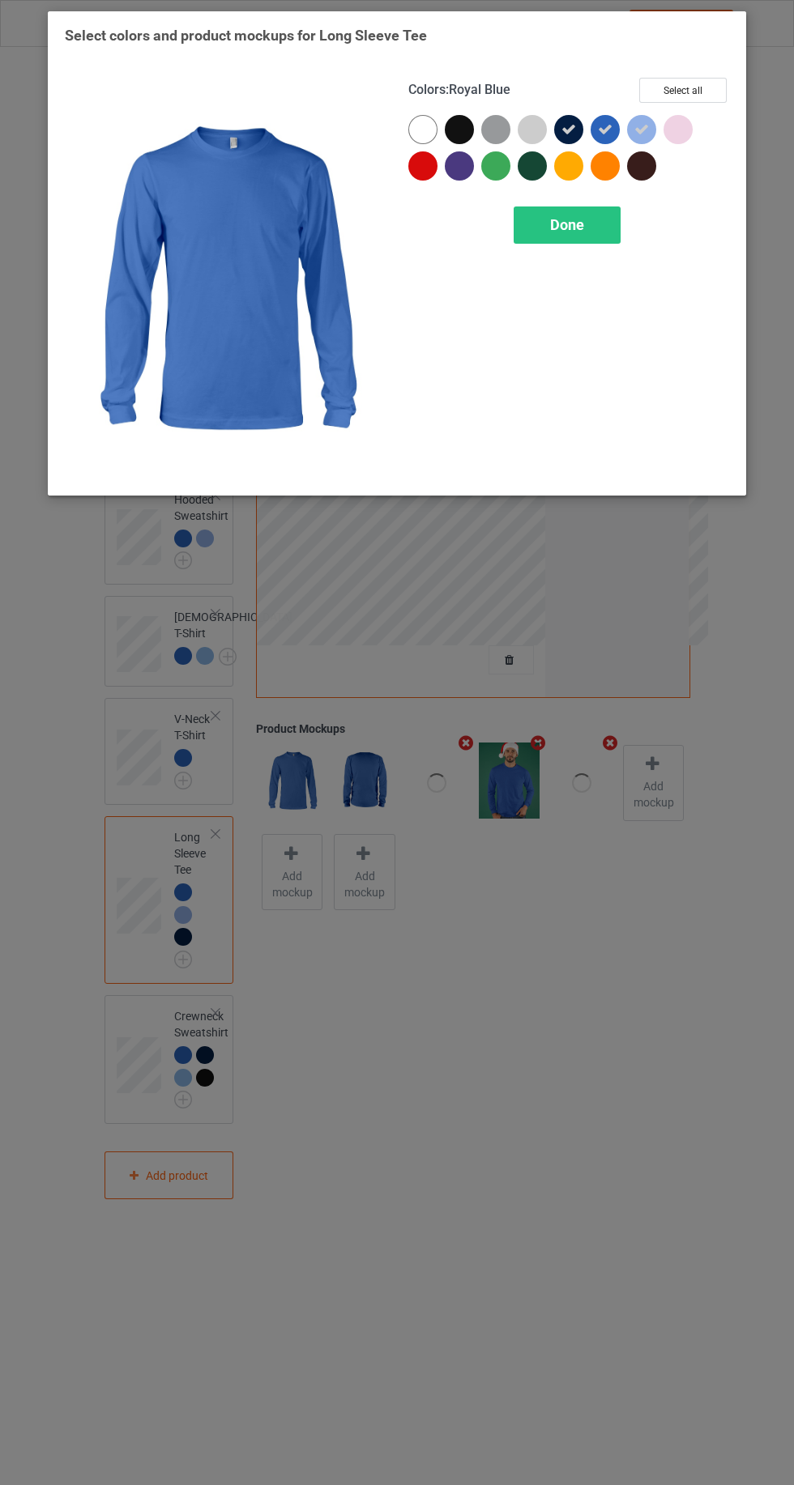
click at [568, 129] on icon at bounding box center [568, 129] width 15 height 15
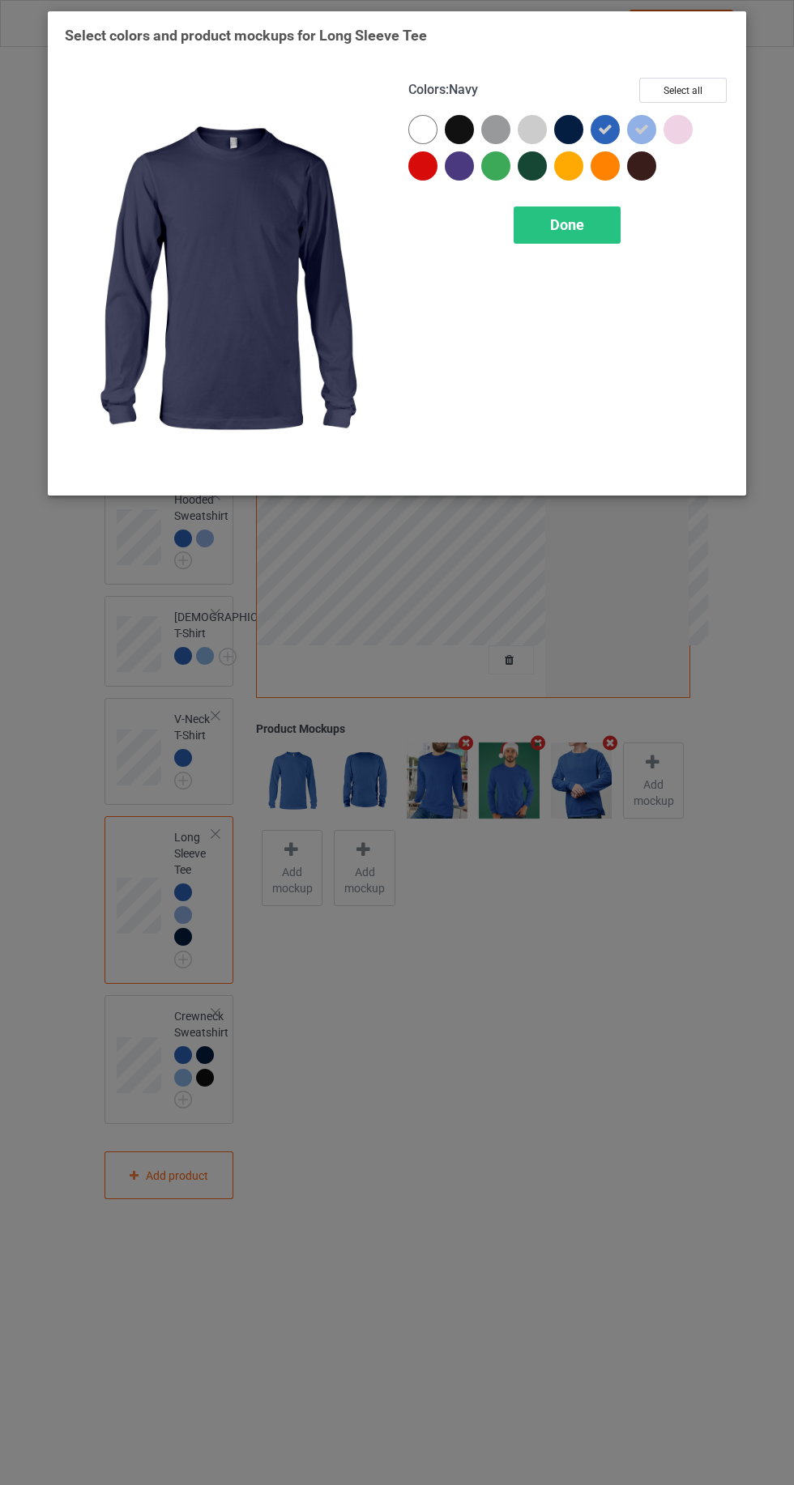
click at [587, 224] on div "Done" at bounding box center [566, 225] width 107 height 37
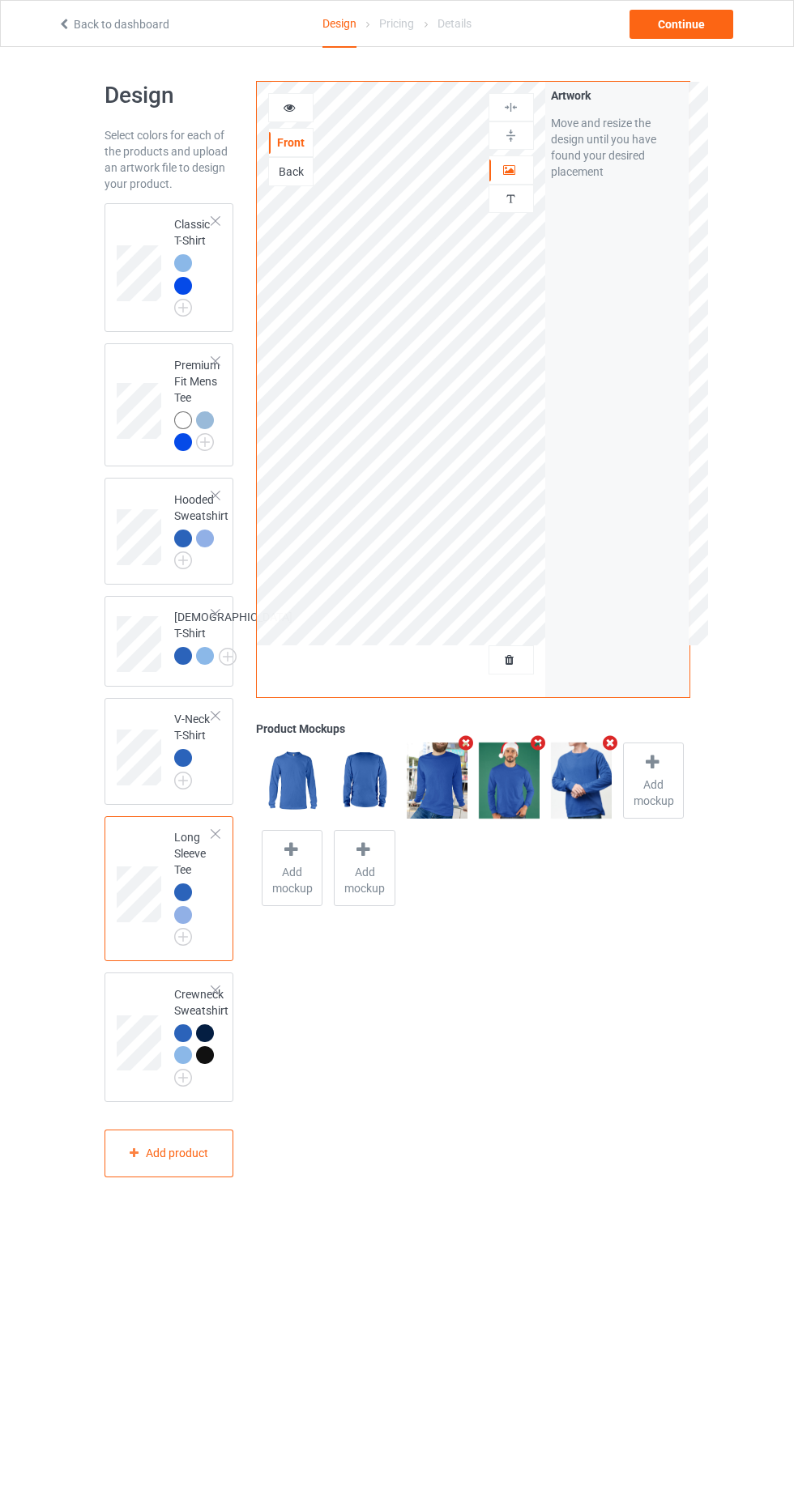
click at [0, 0] on img at bounding box center [0, 0] width 0 height 0
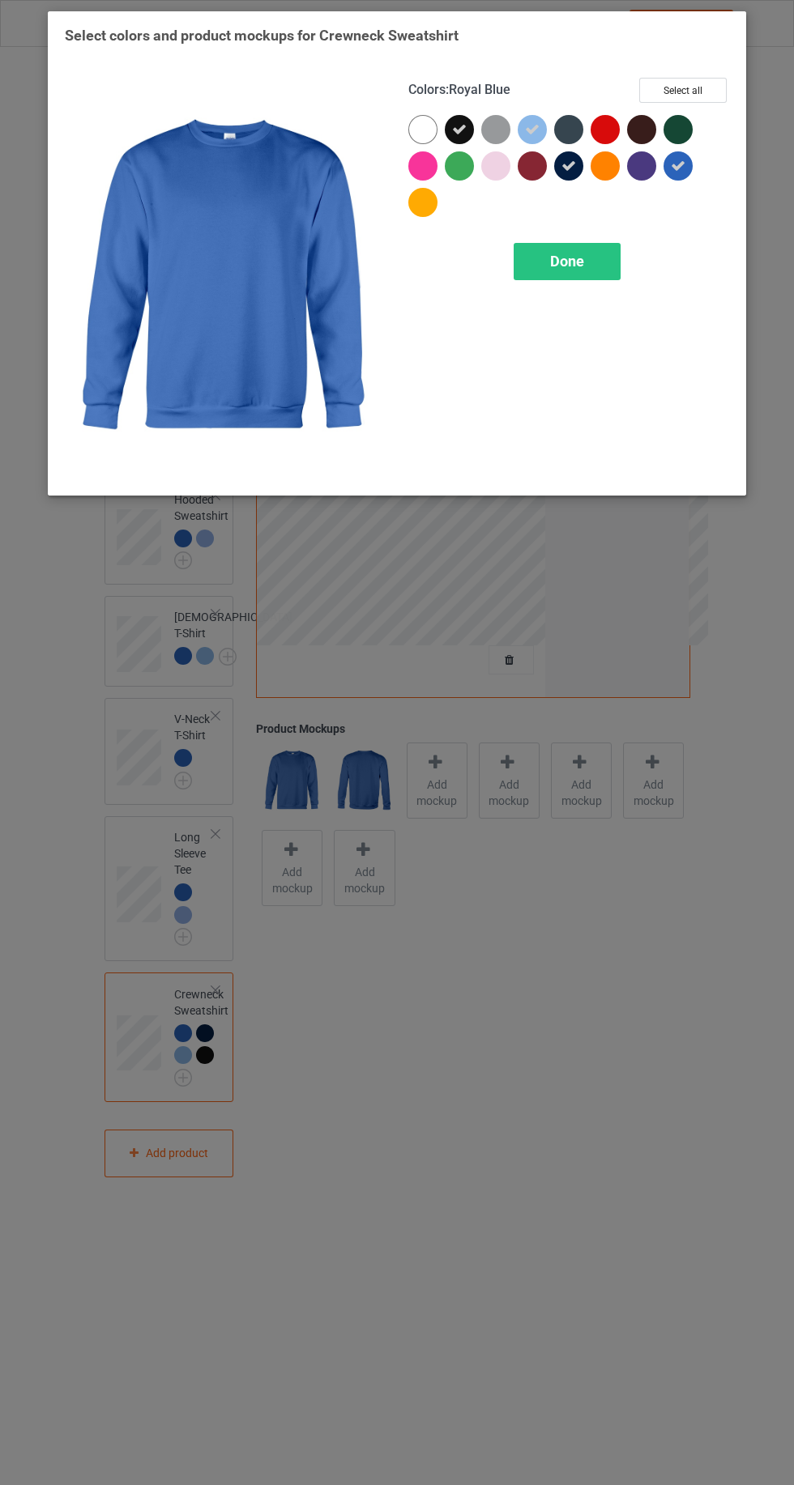
click at [573, 166] on icon at bounding box center [568, 166] width 15 height 15
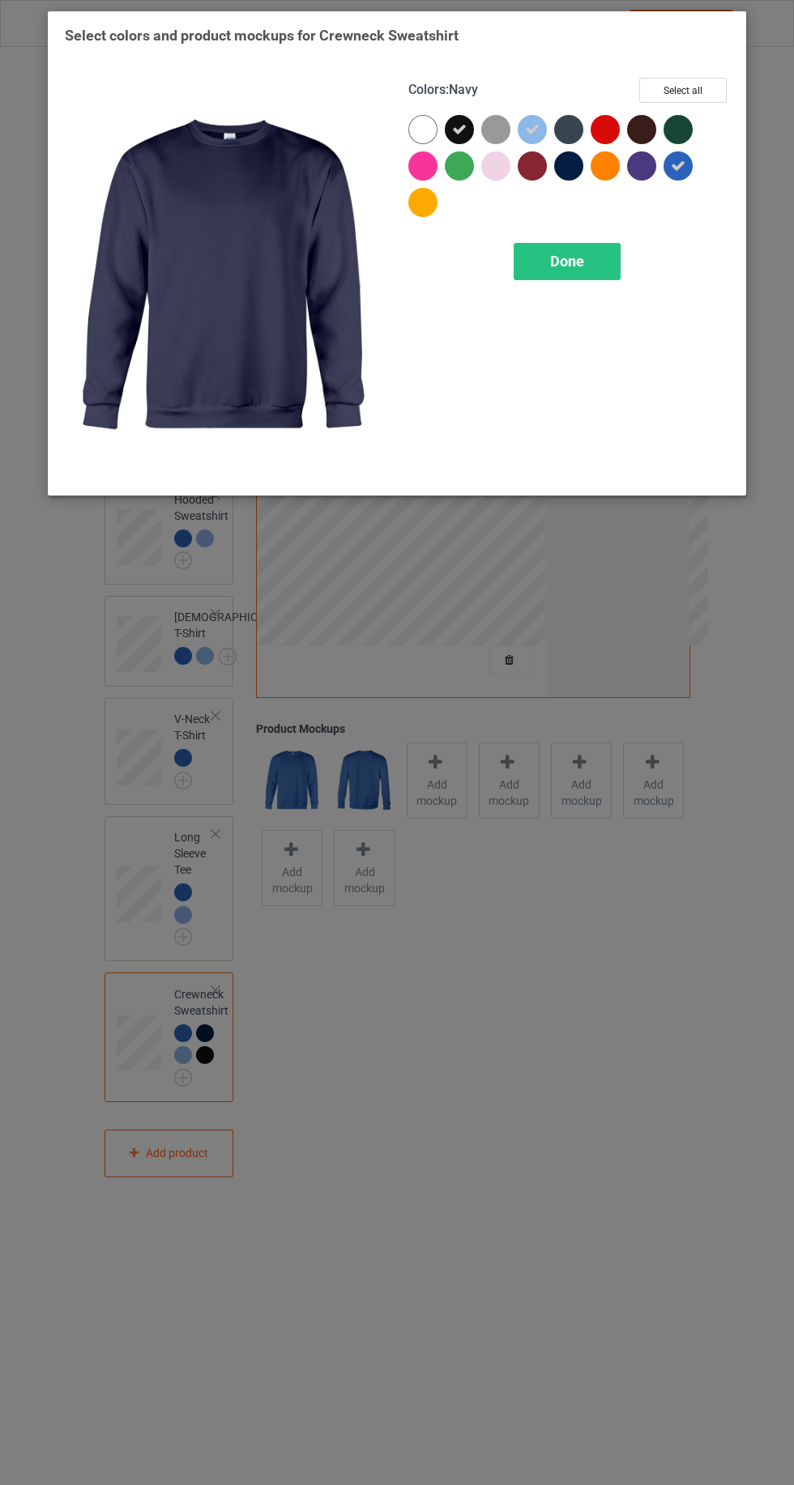
click at [458, 129] on icon at bounding box center [459, 129] width 15 height 15
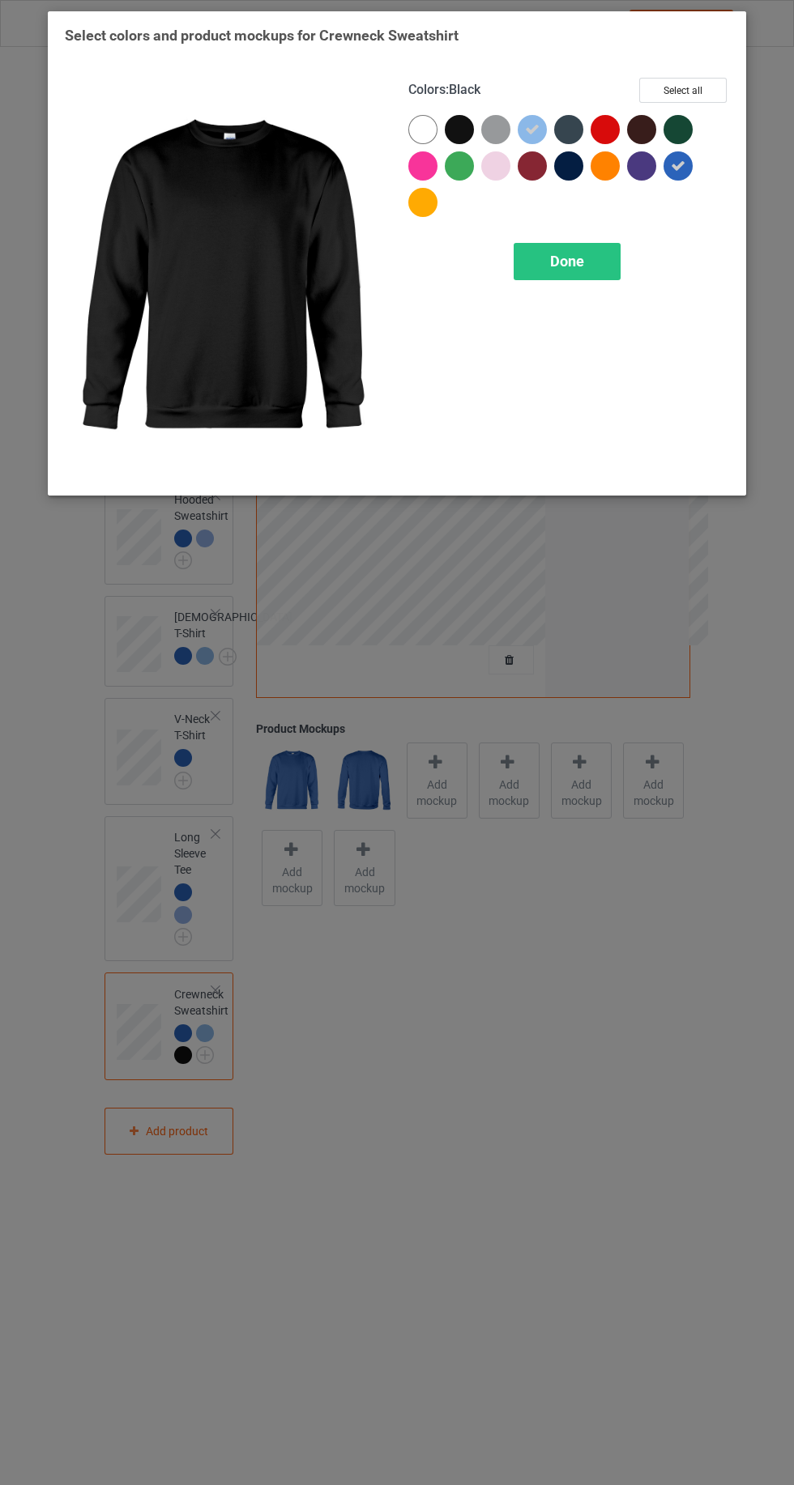
click at [585, 266] on div "Done" at bounding box center [566, 261] width 107 height 37
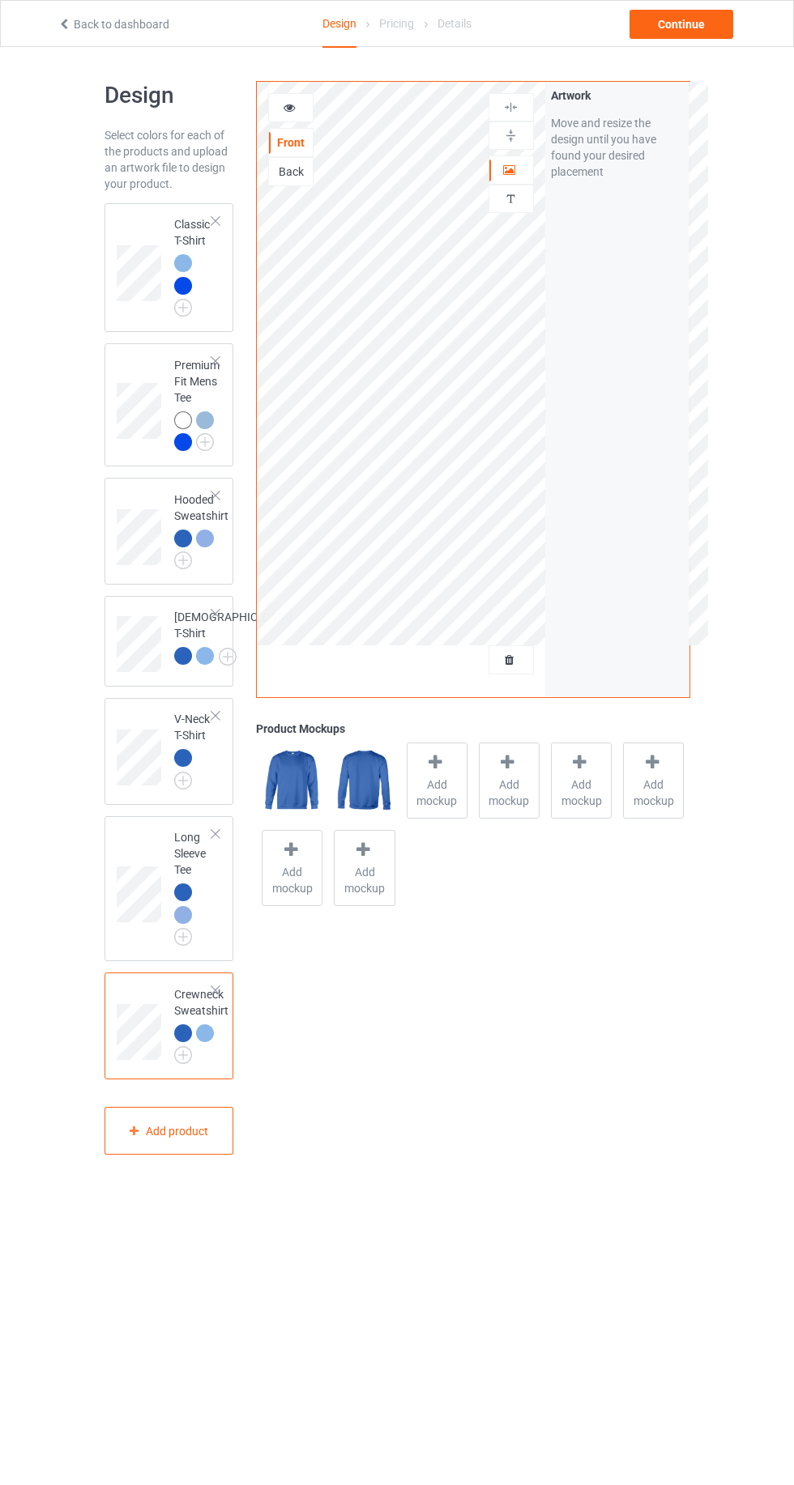
click at [182, 262] on div at bounding box center [183, 263] width 18 height 18
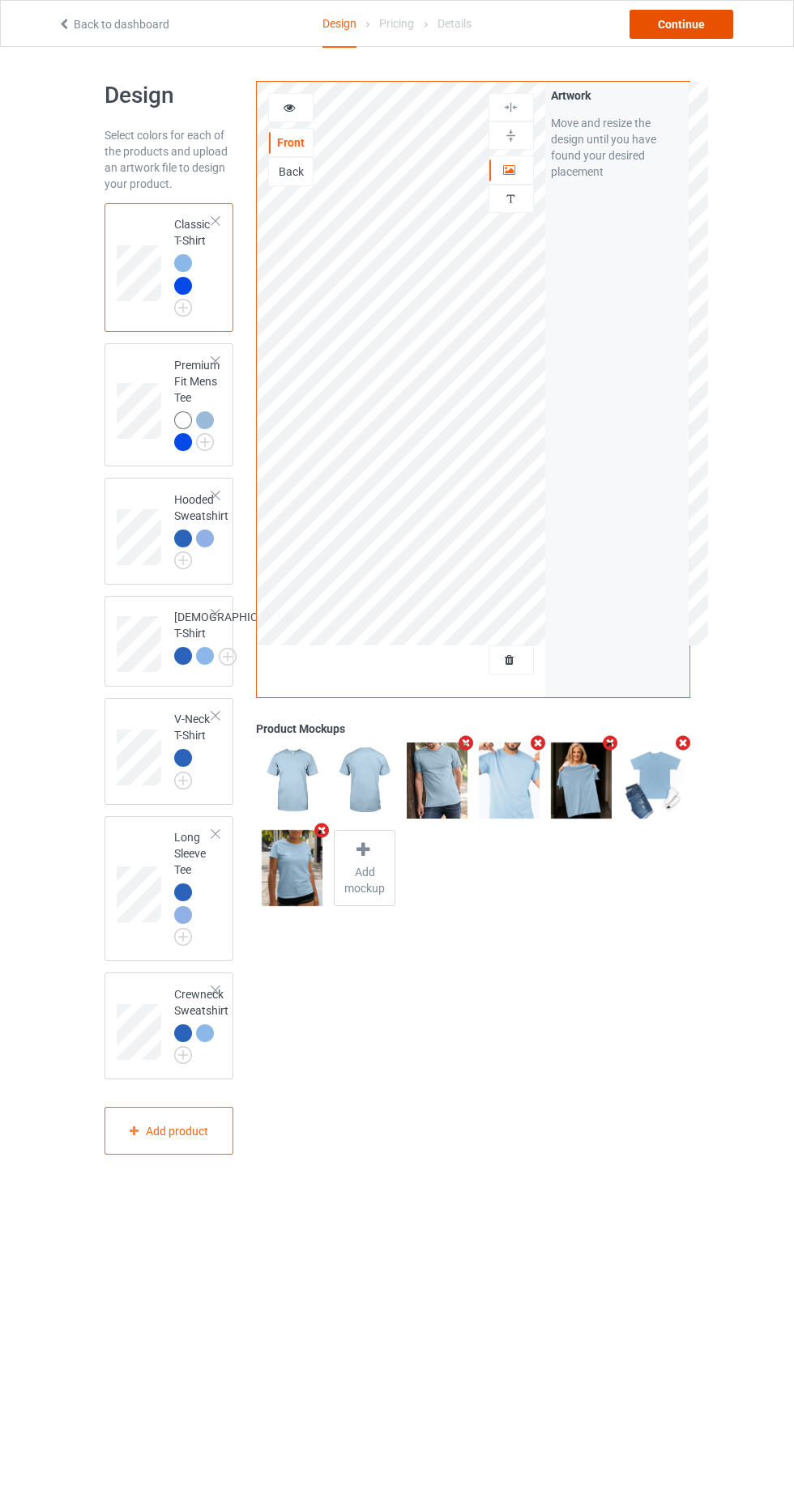
click at [719, 23] on div "Continue" at bounding box center [681, 24] width 104 height 29
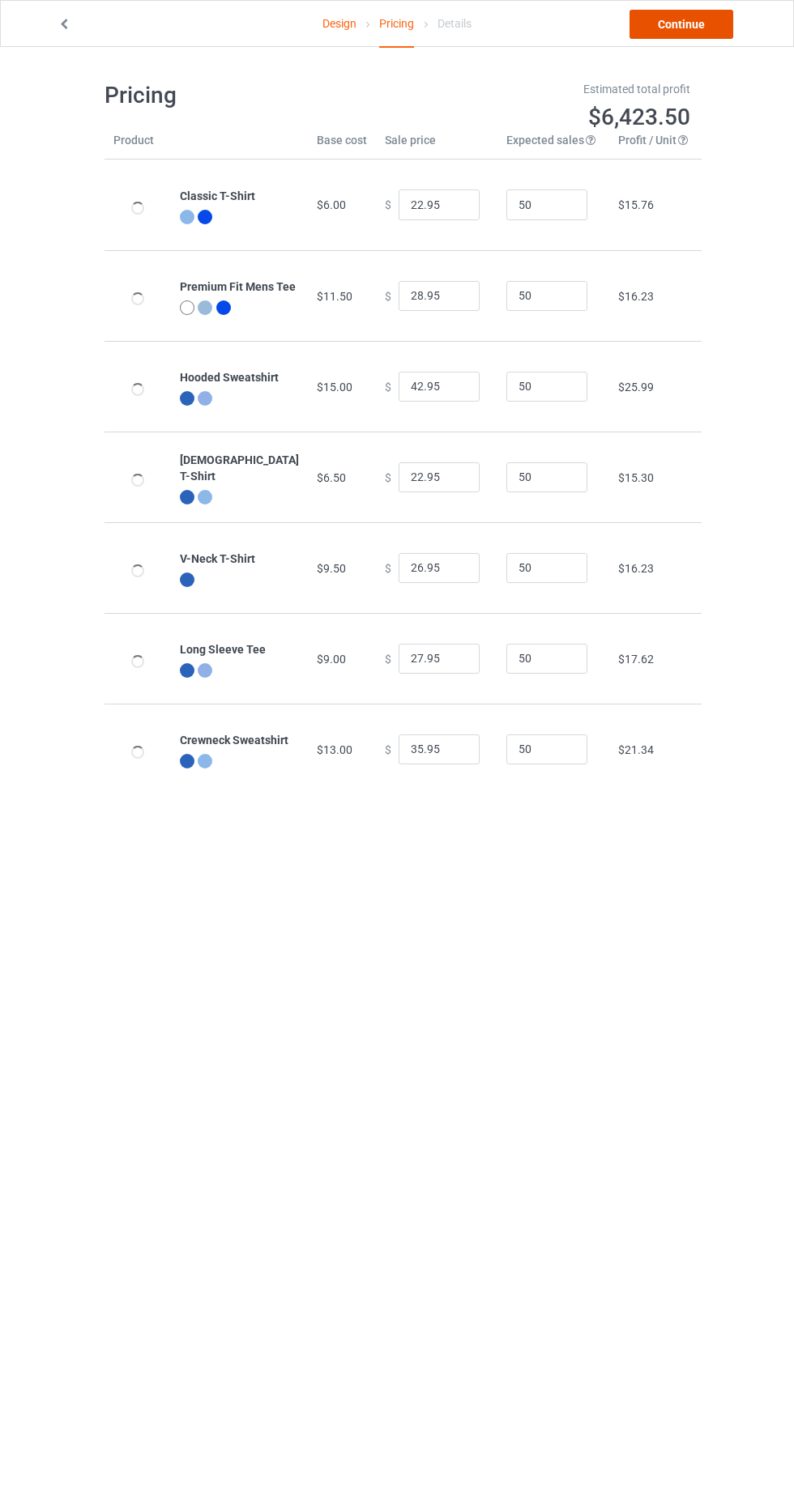
click at [691, 31] on link "Continue" at bounding box center [681, 24] width 104 height 29
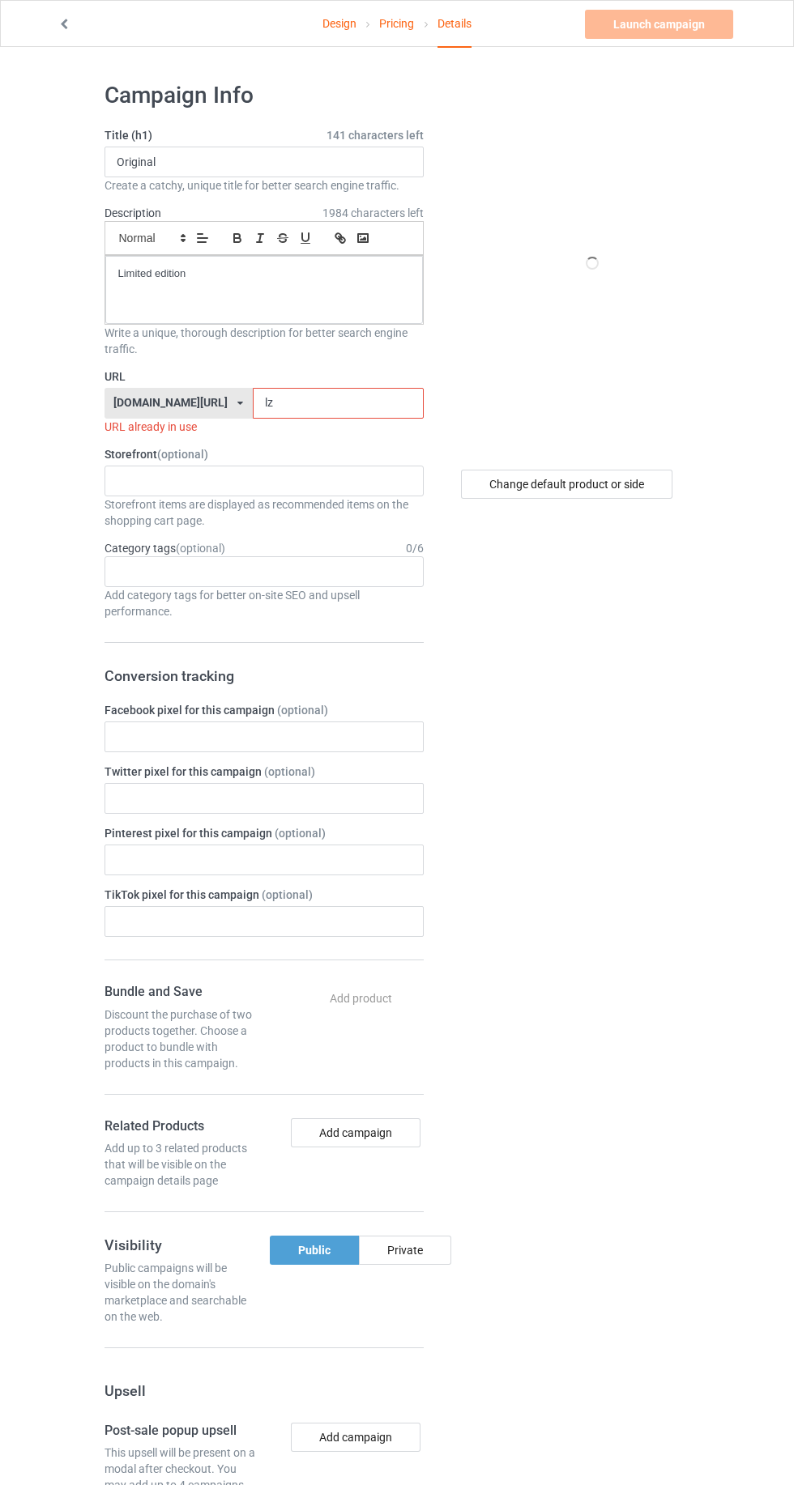
click at [331, 402] on input "lz" at bounding box center [338, 403] width 171 height 31
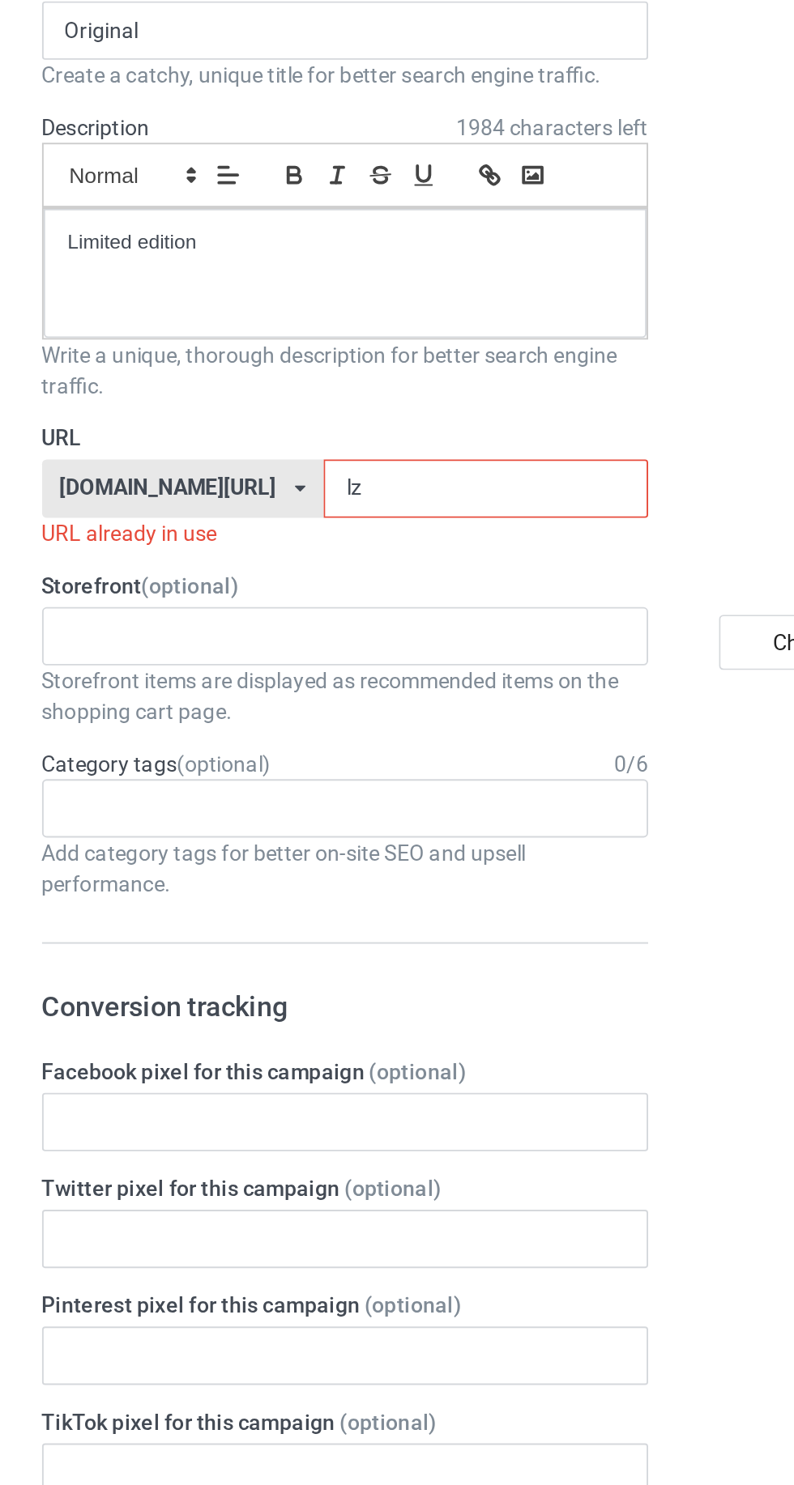
type input "lz4"
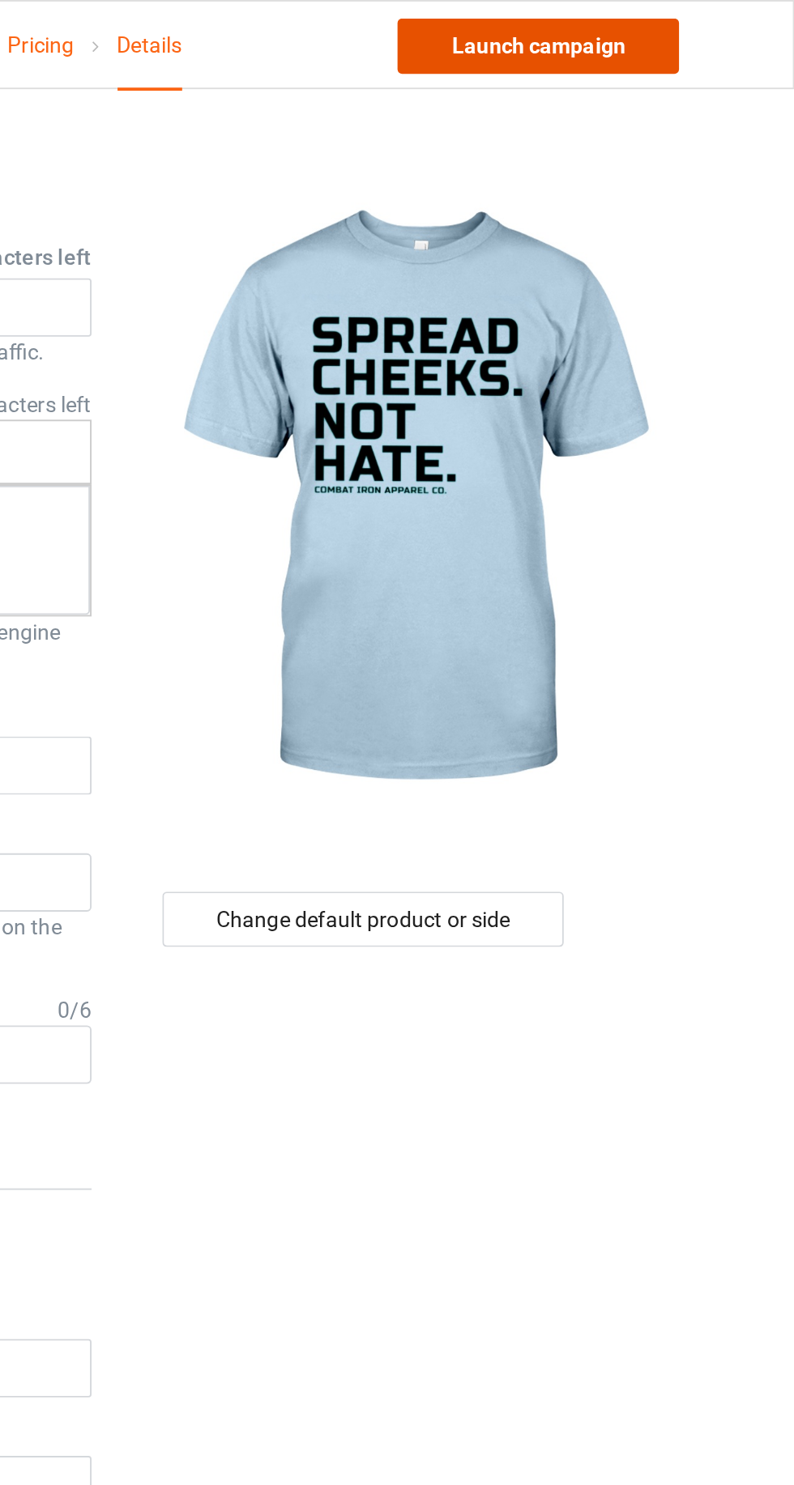
click at [624, 32] on link "Launch campaign" at bounding box center [659, 24] width 148 height 29
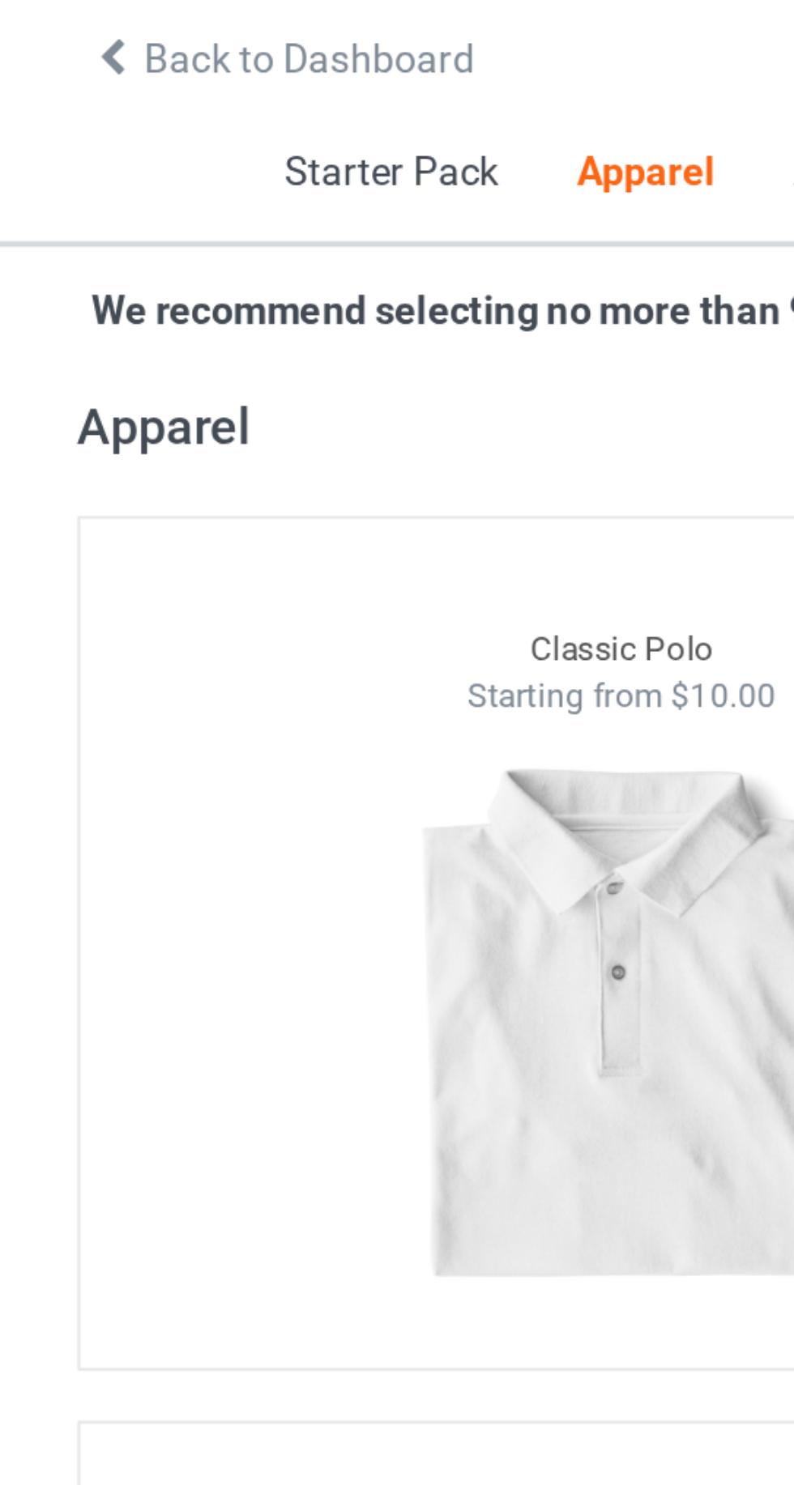
scroll to position [854, 0]
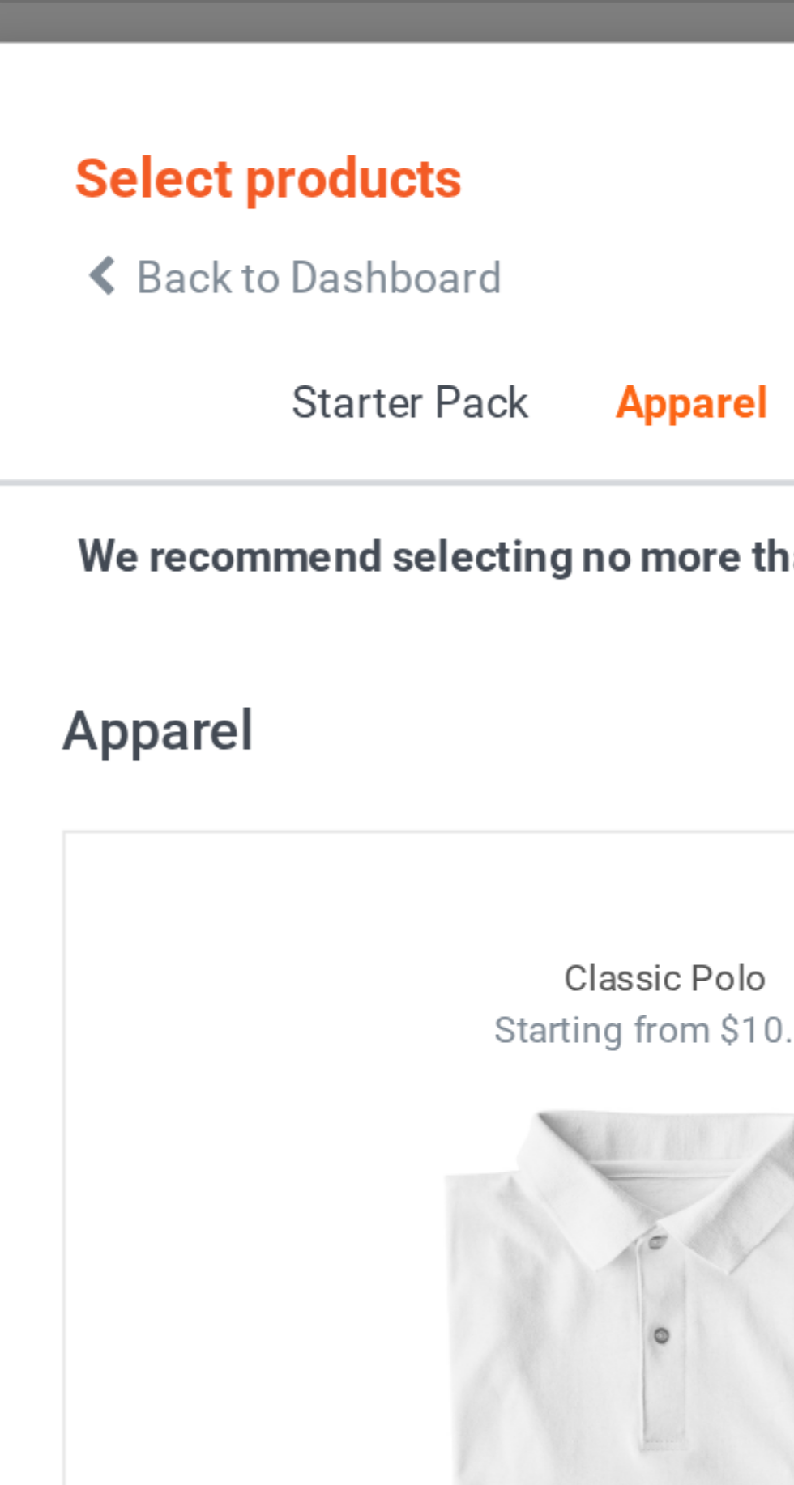
click at [88, 67] on icon at bounding box center [82, 72] width 14 height 11
